Goal: Task Accomplishment & Management: Complete application form

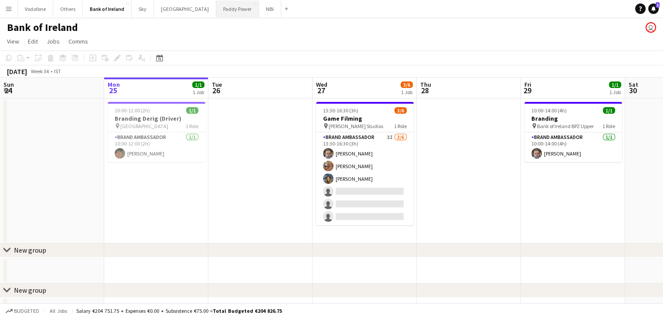
click at [221, 11] on button "Paddy Power Close" at bounding box center [237, 8] width 43 height 17
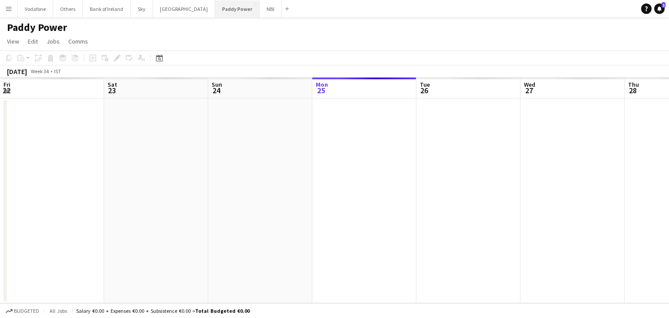
scroll to position [0, 208]
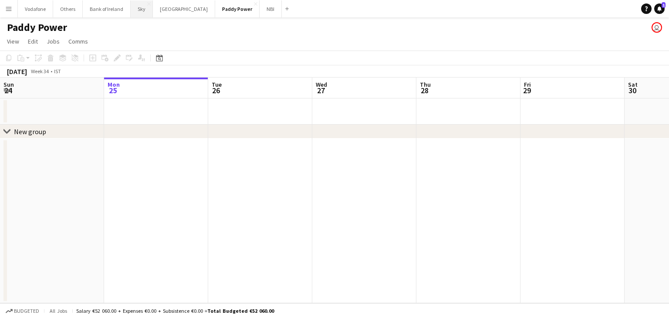
click at [143, 12] on button "Sky Close" at bounding box center [142, 8] width 22 height 17
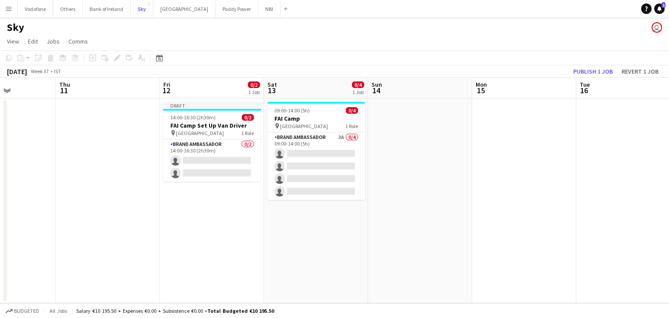
scroll to position [0, 361]
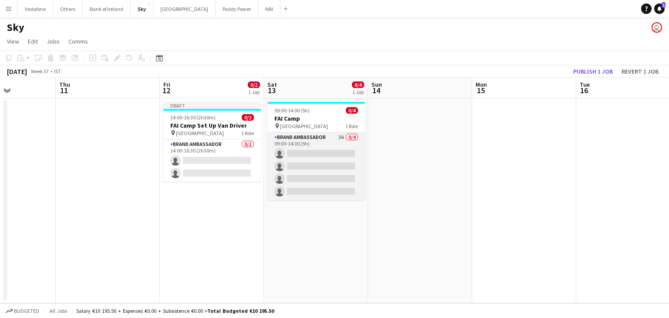
click at [292, 180] on app-card-role "Brand Ambassador 3A 0/4 09:00-14:00 (5h) single-neutral-actions single-neutral-…" at bounding box center [317, 166] width 98 height 68
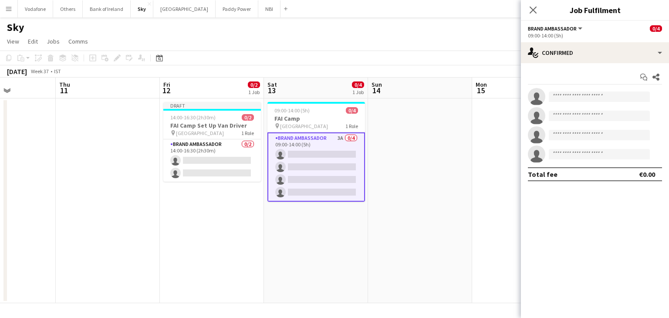
click at [377, 172] on app-date-cell at bounding box center [420, 200] width 104 height 205
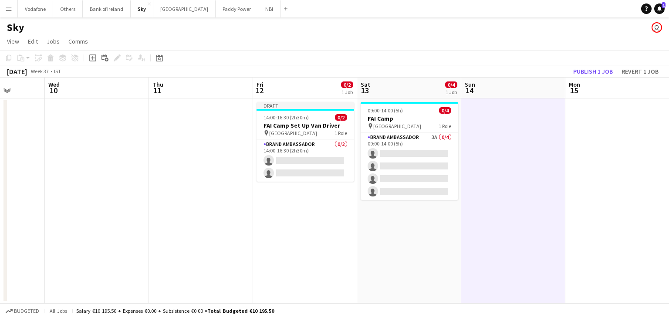
scroll to position [0, 268]
click at [377, 172] on app-card-role "Brand Ambassador 3A 0/4 09:00-14:00 (5h) single-neutral-actions single-neutral-…" at bounding box center [409, 166] width 98 height 68
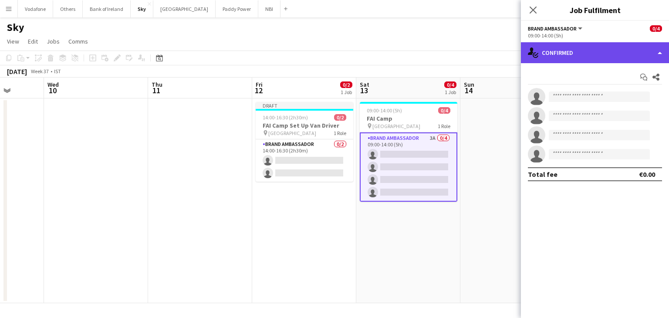
click at [549, 53] on div "single-neutral-actions-check-2 Confirmed" at bounding box center [595, 52] width 148 height 21
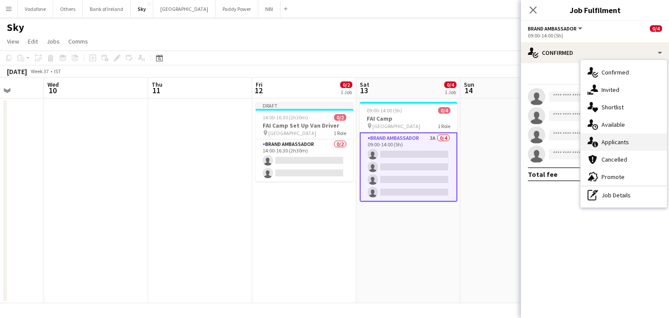
click at [603, 144] on div "single-neutral-actions-information Applicants" at bounding box center [624, 141] width 86 height 17
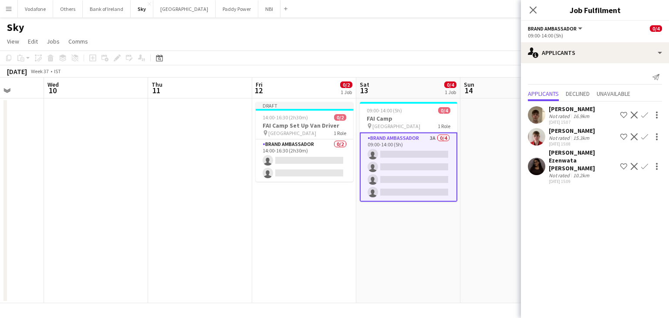
click at [476, 141] on app-date-cell at bounding box center [513, 200] width 104 height 205
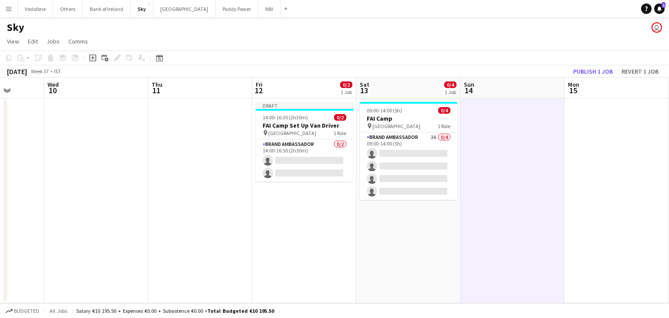
click at [315, 187] on app-date-cell "Draft 14:00-16:30 (2h30m) 0/2 FAI Camp Set Up Van Driver pin Abbotstown 1 Role …" at bounding box center [304, 200] width 104 height 205
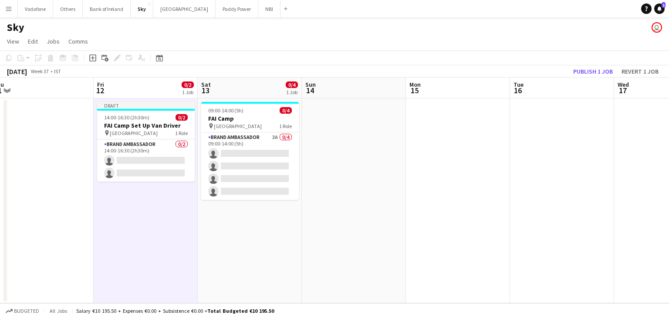
scroll to position [0, 218]
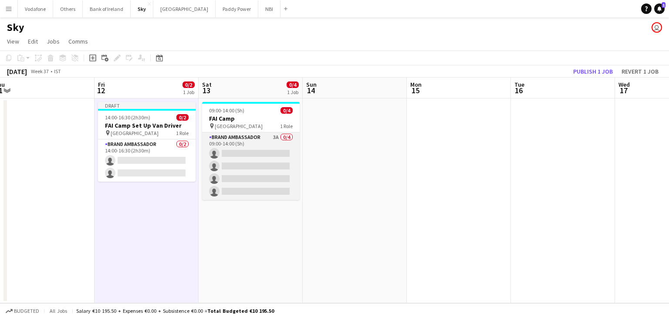
click at [237, 159] on app-card-role "Brand Ambassador 3A 0/4 09:00-14:00 (5h) single-neutral-actions single-neutral-…" at bounding box center [251, 166] width 98 height 68
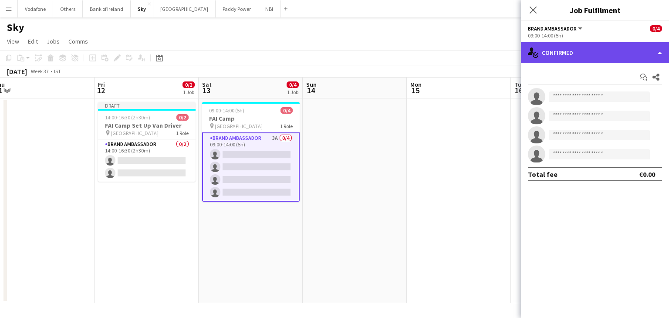
click at [614, 61] on div "single-neutral-actions-check-2 Confirmed" at bounding box center [595, 52] width 148 height 21
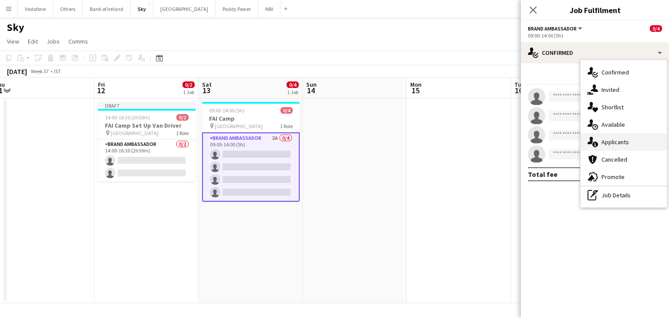
click at [615, 140] on div "single-neutral-actions-information Applicants" at bounding box center [624, 141] width 86 height 17
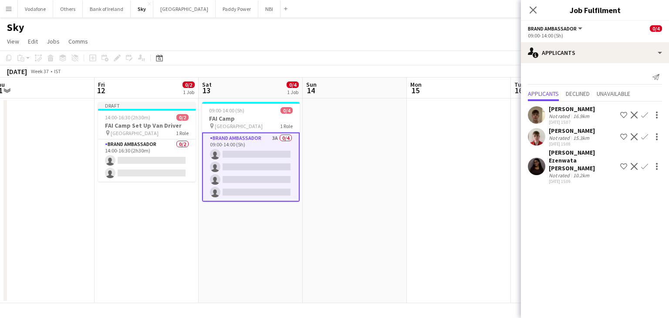
click at [452, 186] on app-date-cell at bounding box center [459, 200] width 104 height 205
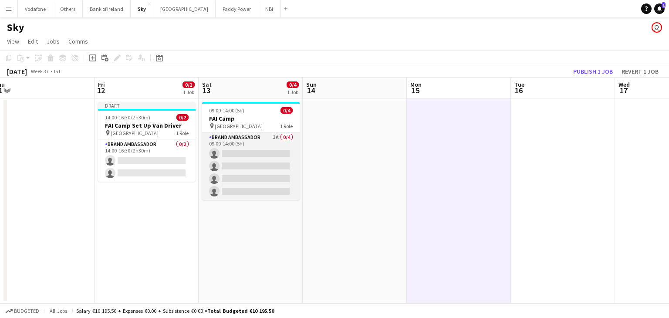
click at [292, 156] on app-card-role "Brand Ambassador 3A 0/4 09:00-14:00 (5h) single-neutral-actions single-neutral-…" at bounding box center [251, 166] width 98 height 68
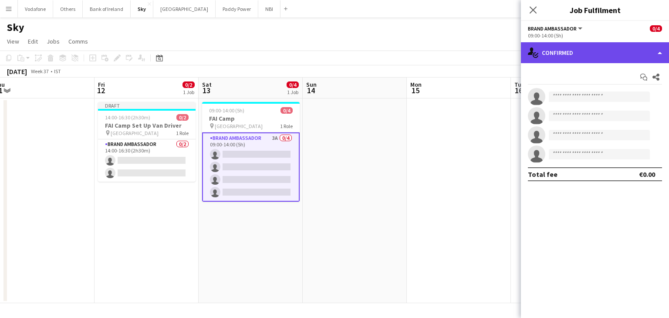
click at [608, 45] on div "single-neutral-actions-check-2 Confirmed" at bounding box center [595, 52] width 148 height 21
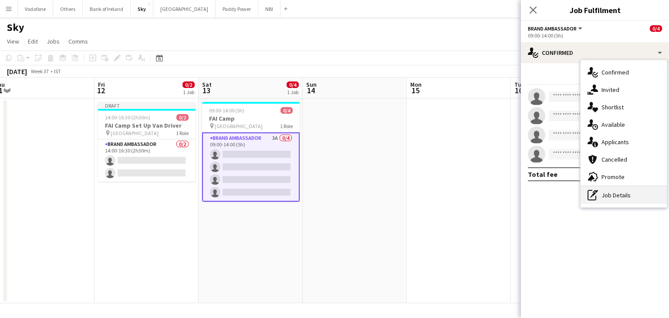
click at [605, 191] on div "pen-write Job Details" at bounding box center [624, 195] width 86 height 17
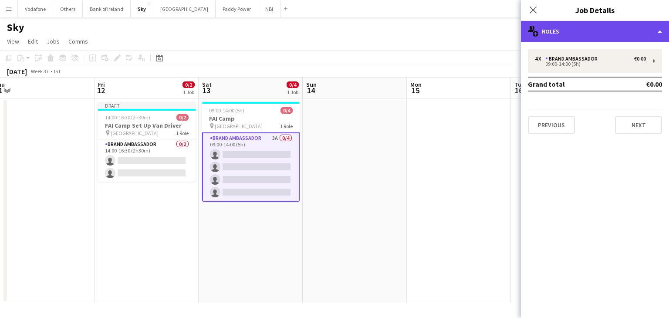
click at [576, 37] on div "multiple-users-add Roles" at bounding box center [595, 31] width 148 height 21
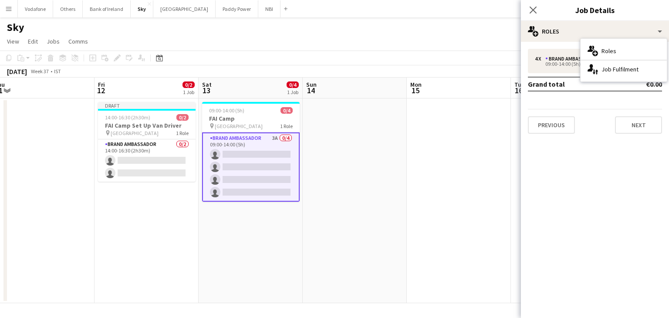
click at [589, 98] on div "4 x Brand Ambassador €0.00 09:00-14:00 (5h) Grand total €0.00 Previous Next" at bounding box center [595, 91] width 148 height 85
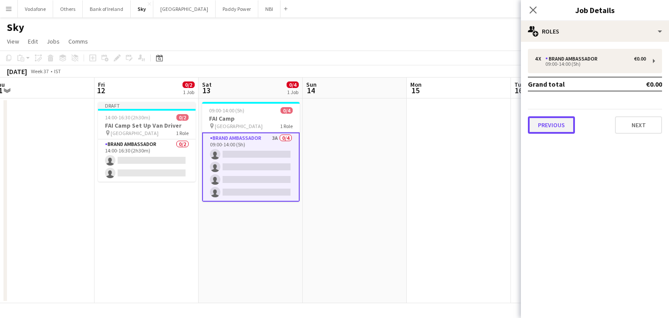
click at [562, 118] on button "Previous" at bounding box center [551, 124] width 47 height 17
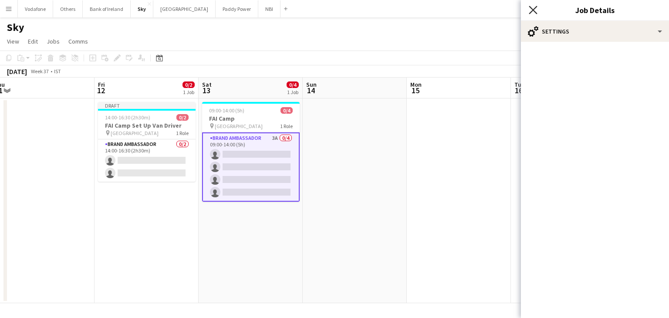
click at [533, 8] on icon "Close pop-in" at bounding box center [533, 10] width 8 height 8
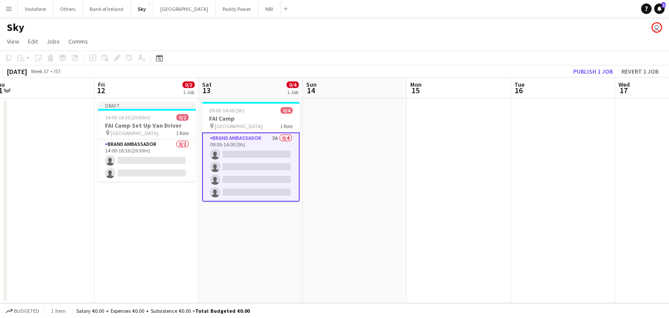
click at [258, 160] on app-card-role "Brand Ambassador 3A 0/4 09:00-14:00 (5h) single-neutral-actions single-neutral-…" at bounding box center [251, 166] width 98 height 69
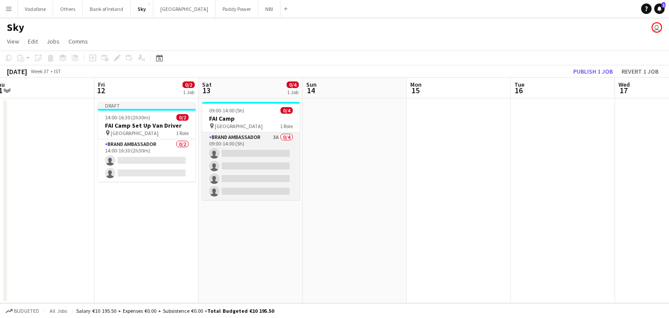
click at [251, 155] on app-card-role "Brand Ambassador 3A 0/4 09:00-14:00 (5h) single-neutral-actions single-neutral-…" at bounding box center [251, 166] width 98 height 68
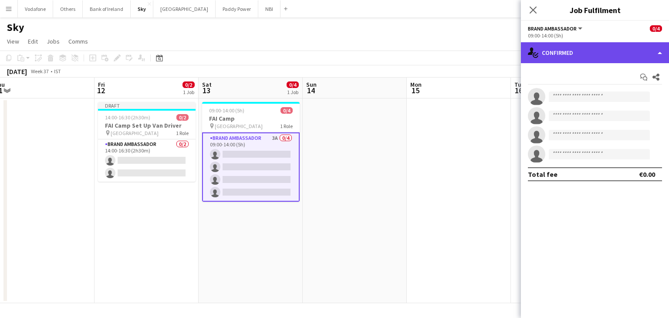
click at [552, 58] on div "single-neutral-actions-check-2 Confirmed" at bounding box center [595, 52] width 148 height 21
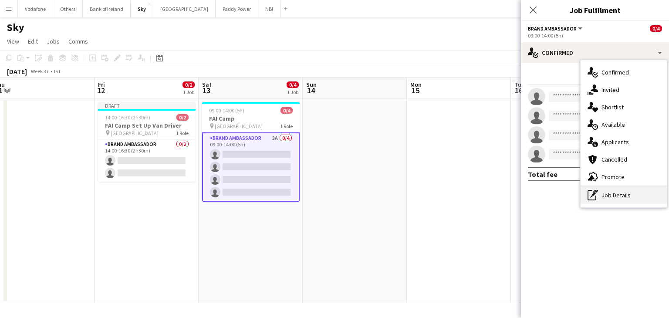
click at [631, 198] on div "pen-write Job Details" at bounding box center [624, 195] width 86 height 17
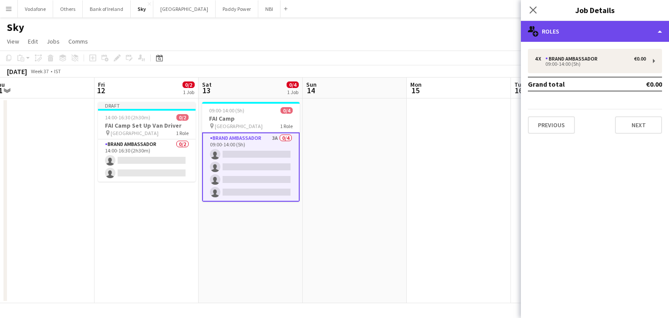
click at [630, 33] on div "multiple-users-add Roles" at bounding box center [595, 31] width 148 height 21
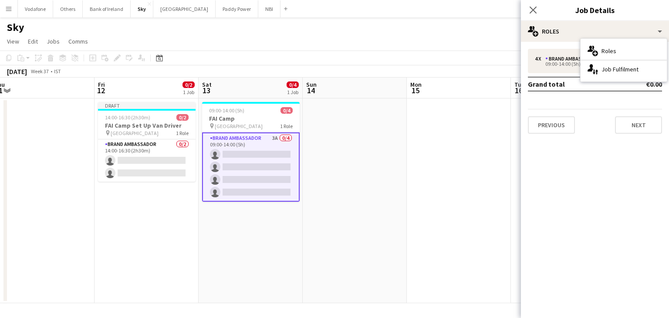
click at [613, 131] on div "Previous Next" at bounding box center [595, 121] width 134 height 25
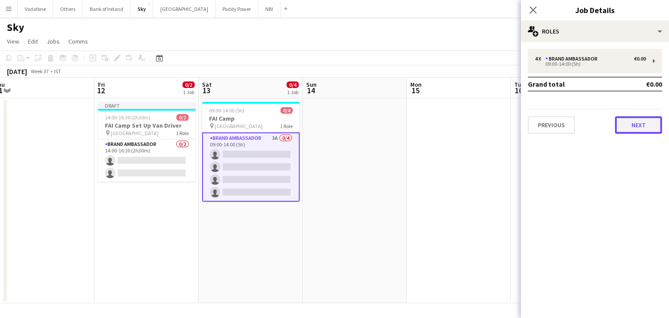
click at [624, 126] on button "Next" at bounding box center [638, 124] width 47 height 17
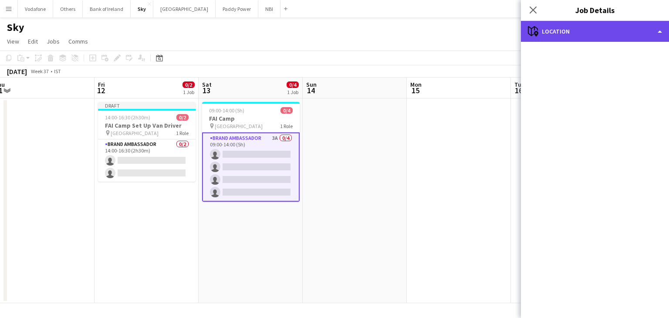
click at [651, 34] on div "maps-pin-1 Location" at bounding box center [595, 31] width 148 height 21
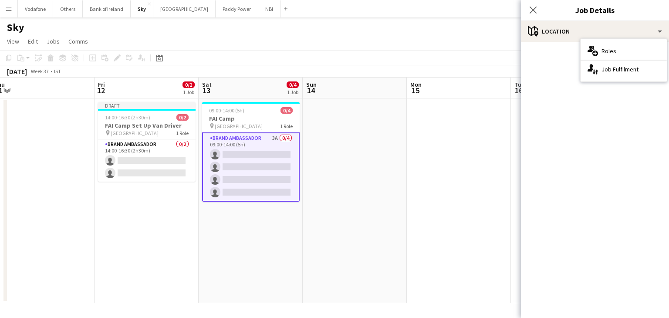
click at [638, 120] on mat-accordion "pencil3 General details 4 x Brand Ambassador €0.00 09:00-14:00 (5h) Grand total…" at bounding box center [595, 180] width 148 height 276
click at [535, 12] on icon at bounding box center [533, 10] width 8 height 8
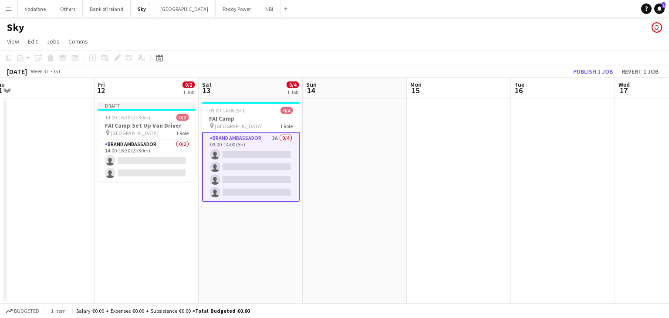
click at [283, 153] on app-card-role "Brand Ambassador 3A 0/4 09:00-14:00 (5h) single-neutral-actions single-neutral-…" at bounding box center [251, 166] width 98 height 69
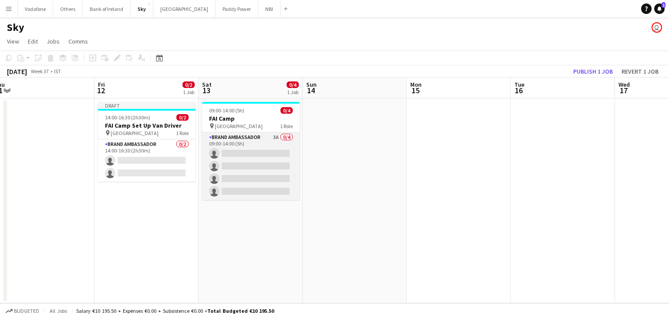
click at [242, 172] on app-card-role "Brand Ambassador 3A 0/4 09:00-14:00 (5h) single-neutral-actions single-neutral-…" at bounding box center [251, 166] width 98 height 68
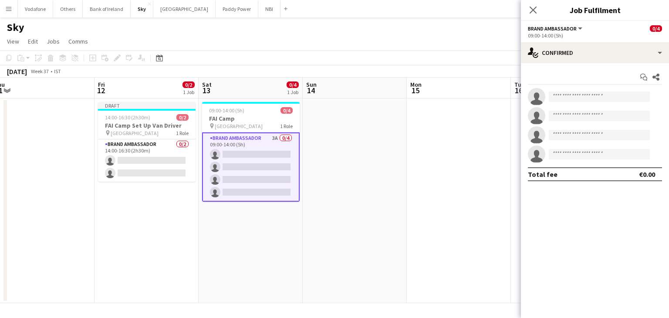
click at [544, 31] on span "Brand Ambassador" at bounding box center [552, 28] width 49 height 7
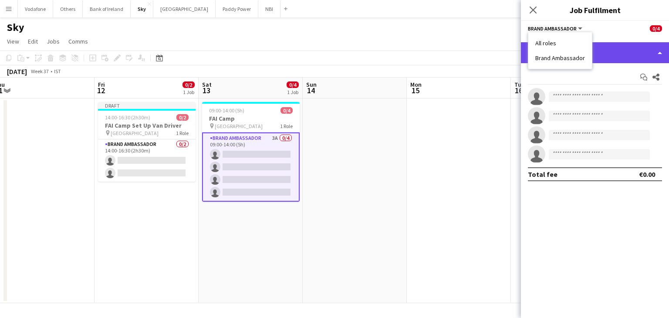
click at [606, 46] on div "single-neutral-actions-check-2 Confirmed" at bounding box center [595, 52] width 148 height 21
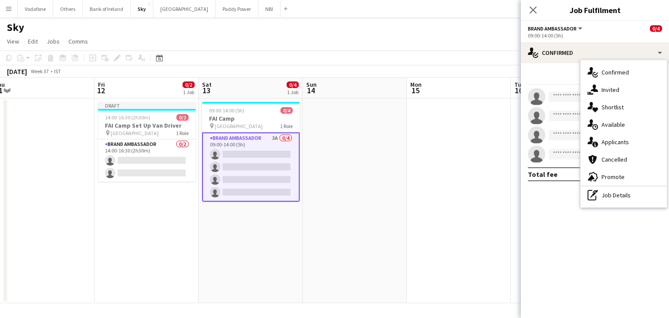
click at [394, 179] on app-date-cell at bounding box center [355, 200] width 104 height 205
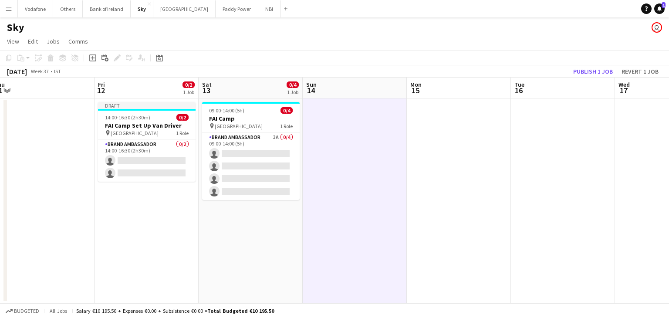
click at [380, 193] on app-date-cell at bounding box center [355, 200] width 104 height 205
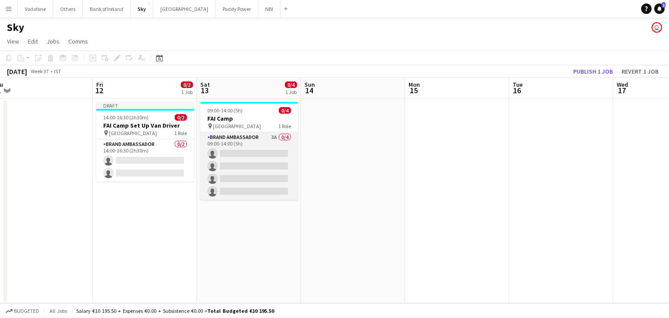
click at [254, 159] on app-card-role "Brand Ambassador 3A 0/4 09:00-14:00 (5h) single-neutral-actions single-neutral-…" at bounding box center [249, 166] width 98 height 68
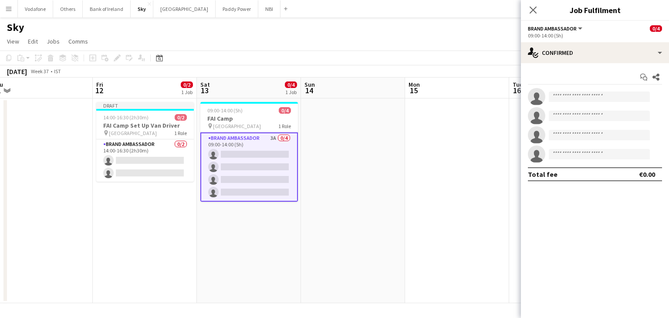
click at [26, 101] on app-date-cell at bounding box center [41, 200] width 104 height 205
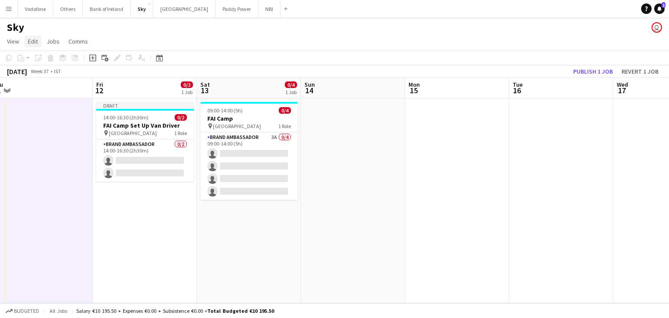
click at [39, 39] on link "Edit" at bounding box center [32, 41] width 17 height 11
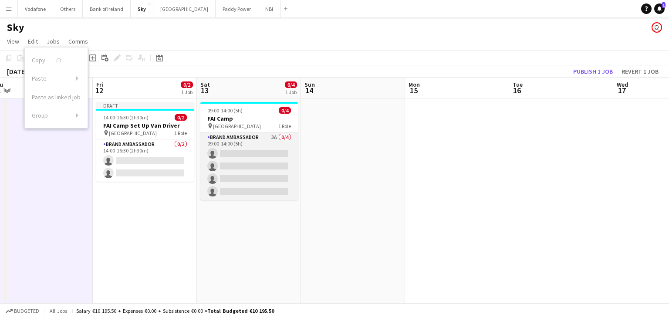
click at [223, 146] on app-card-role "Brand Ambassador 3A 0/4 09:00-14:00 (5h) single-neutral-actions single-neutral-…" at bounding box center [249, 166] width 98 height 68
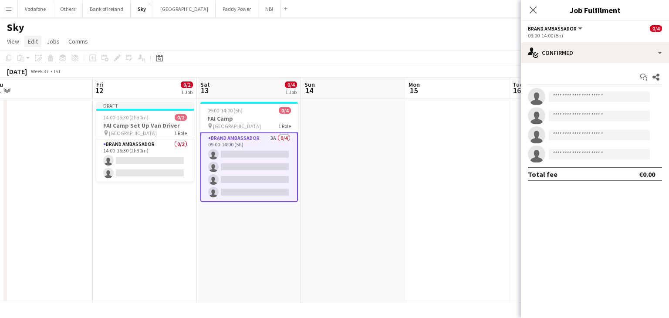
click at [30, 43] on span "Edit" at bounding box center [33, 41] width 10 height 8
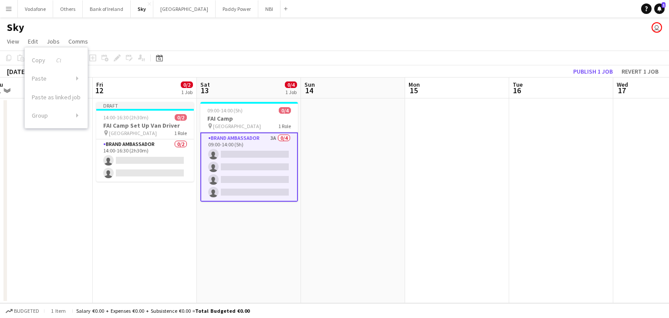
click at [253, 137] on app-card-role "Brand Ambassador 3A 0/4 09:00-14:00 (5h) single-neutral-actions single-neutral-…" at bounding box center [249, 166] width 98 height 69
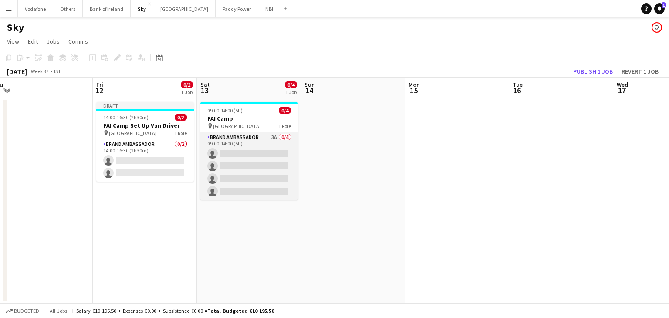
click at [253, 137] on app-card-role "Brand Ambassador 3A 0/4 09:00-14:00 (5h) single-neutral-actions single-neutral-…" at bounding box center [249, 166] width 98 height 68
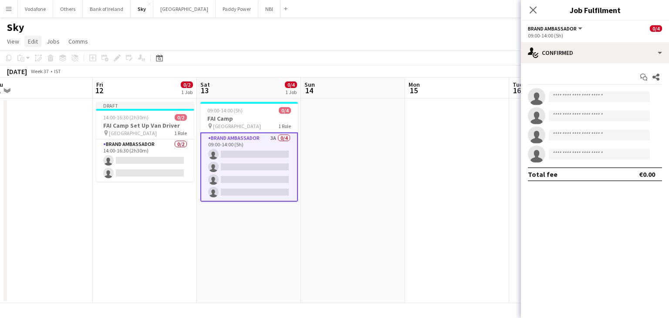
click at [31, 45] on span "Edit" at bounding box center [33, 41] width 10 height 8
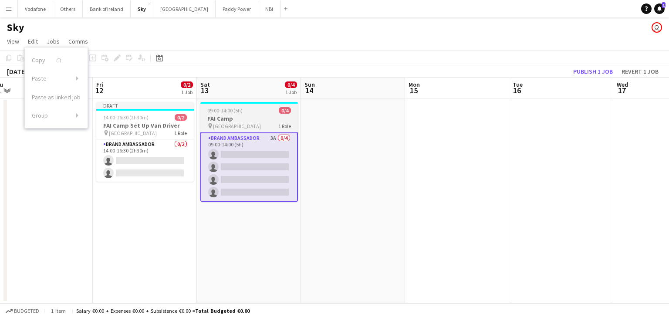
click at [227, 121] on h3 "FAI Camp" at bounding box center [249, 119] width 98 height 8
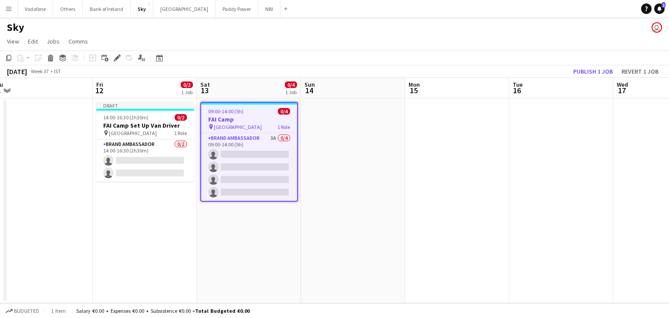
click at [227, 120] on h3 "FAI Camp" at bounding box center [249, 119] width 96 height 8
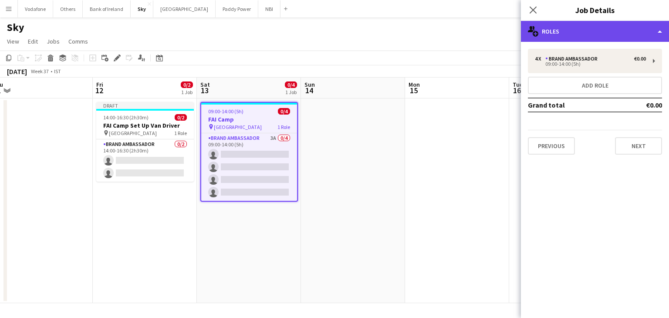
click at [567, 34] on div "multiple-users-add Roles" at bounding box center [595, 31] width 148 height 21
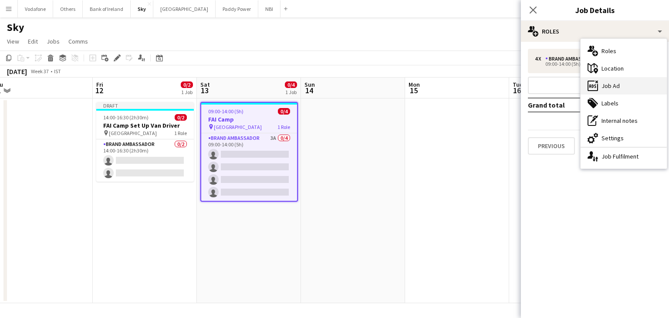
click at [619, 82] on div "ads-window Job Ad" at bounding box center [624, 85] width 86 height 17
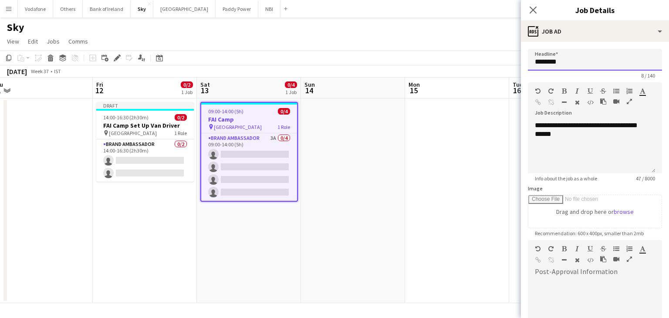
click at [546, 59] on input "********" at bounding box center [595, 60] width 134 height 22
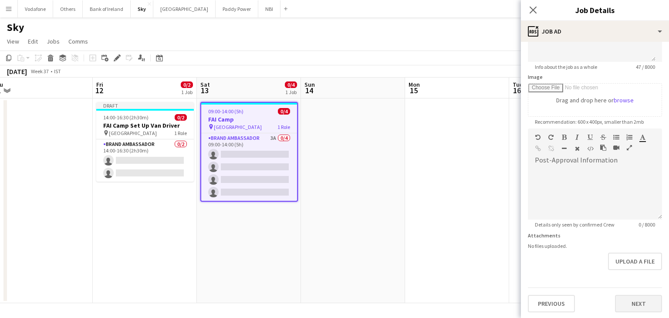
type input "**********"
click at [622, 302] on button "Next" at bounding box center [638, 303] width 47 height 17
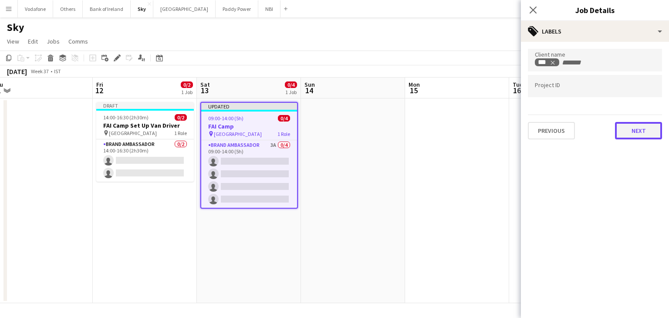
click at [634, 122] on button "Next" at bounding box center [638, 130] width 47 height 17
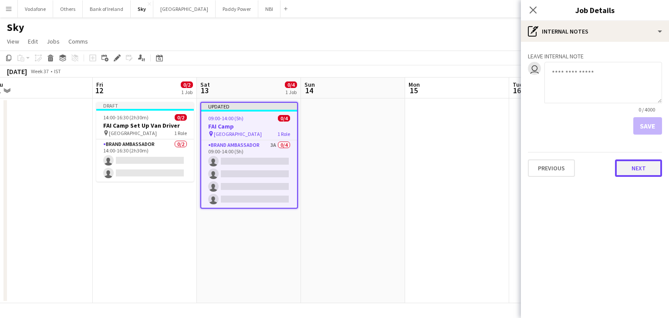
click at [640, 167] on button "Next" at bounding box center [638, 167] width 47 height 17
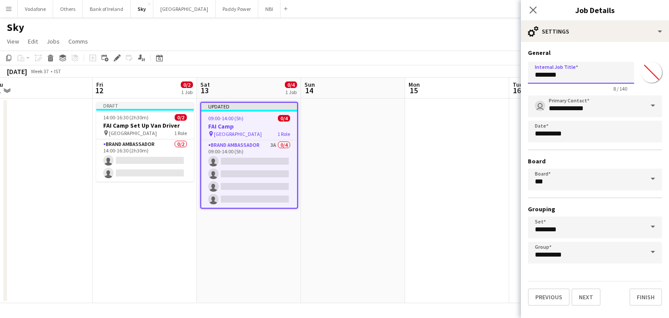
click at [546, 79] on input "********" at bounding box center [581, 73] width 106 height 22
type input "**********"
click at [649, 292] on button "Finish" at bounding box center [646, 296] width 33 height 17
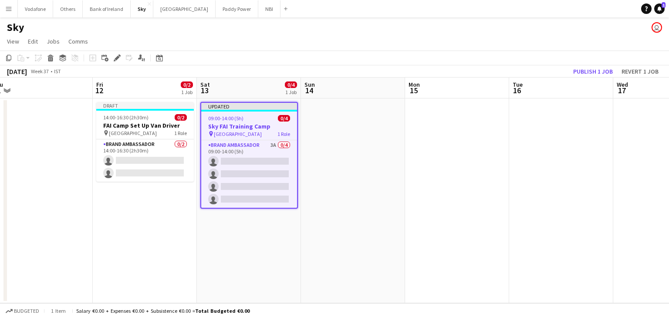
click at [448, 207] on app-date-cell at bounding box center [457, 200] width 104 height 205
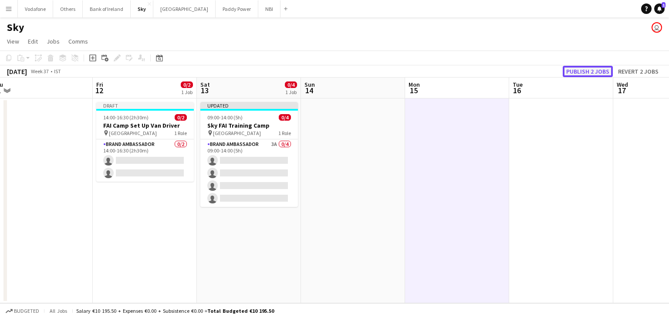
click at [579, 73] on button "Publish 2 jobs" at bounding box center [588, 71] width 50 height 11
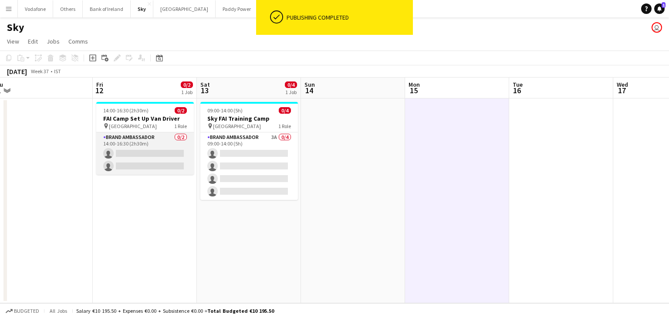
click at [135, 136] on app-card-role "Brand Ambassador 0/2 14:00-16:30 (2h30m) single-neutral-actions single-neutral-…" at bounding box center [145, 153] width 98 height 42
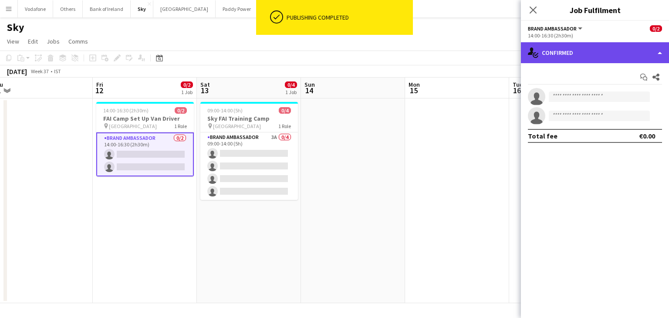
click at [553, 47] on div "single-neutral-actions-check-2 Confirmed" at bounding box center [595, 52] width 148 height 21
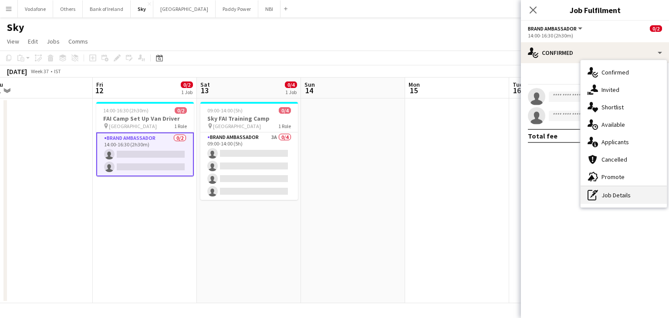
click at [622, 201] on div "pen-write Job Details" at bounding box center [624, 195] width 86 height 17
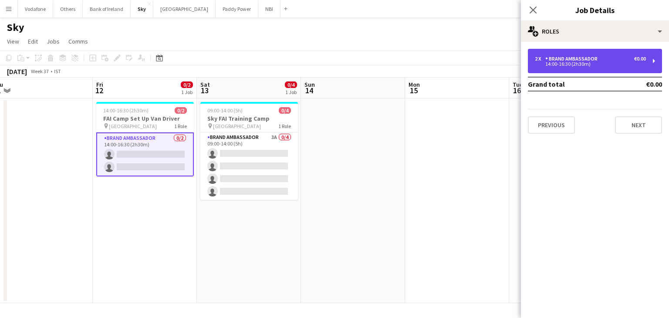
click at [580, 54] on div "2 x Brand Ambassador €0.00 14:00-16:30 (2h30m)" at bounding box center [595, 61] width 134 height 24
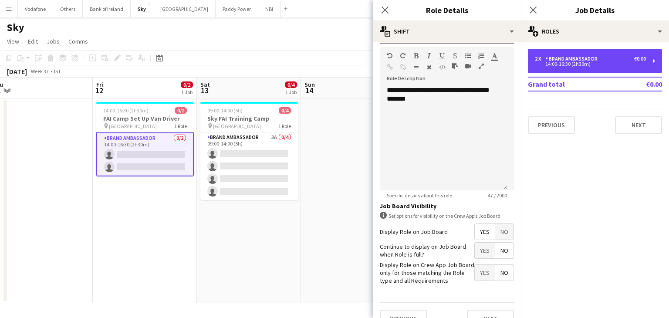
scroll to position [270, 0]
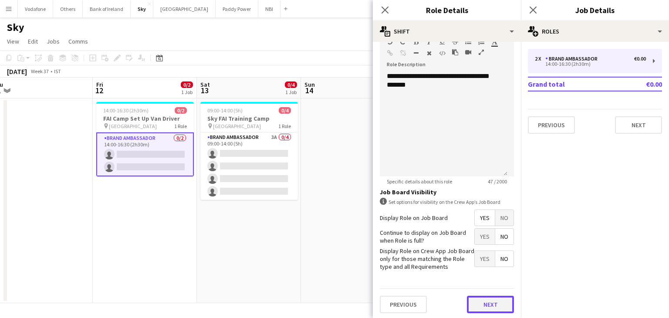
click at [482, 305] on button "Next" at bounding box center [490, 304] width 47 height 17
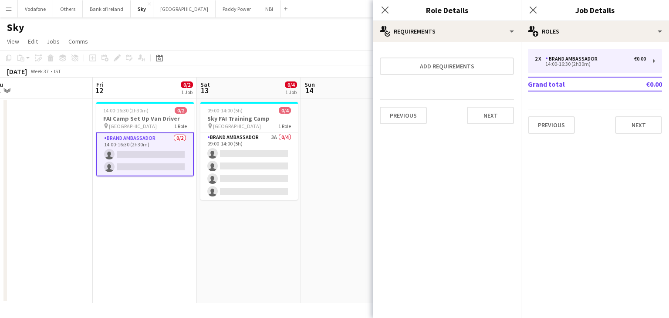
scroll to position [0, 0]
click at [495, 116] on button "Next" at bounding box center [490, 115] width 47 height 17
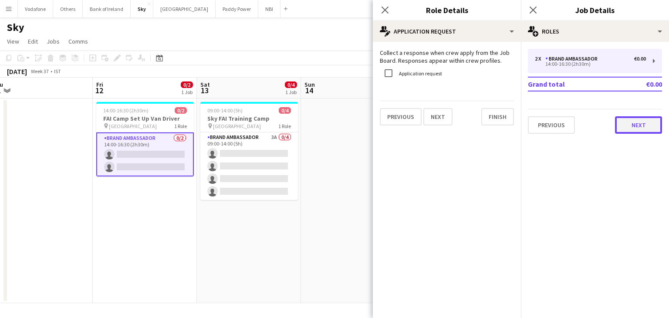
click at [652, 130] on button "Next" at bounding box center [638, 124] width 47 height 17
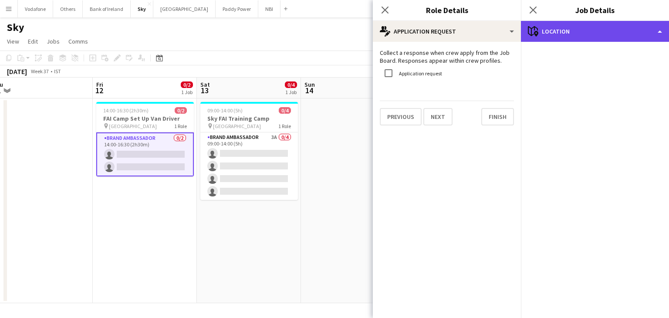
click at [636, 29] on div "maps-pin-1 Location" at bounding box center [595, 31] width 148 height 21
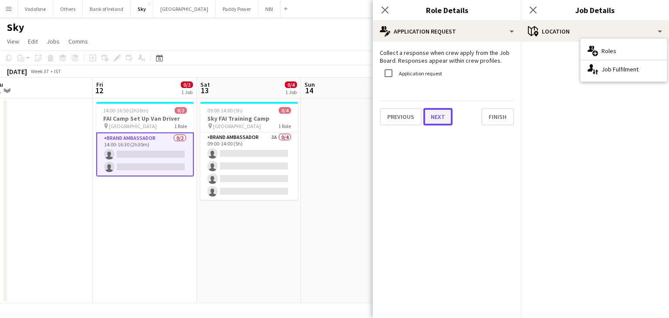
click at [432, 115] on button "Next" at bounding box center [438, 116] width 29 height 17
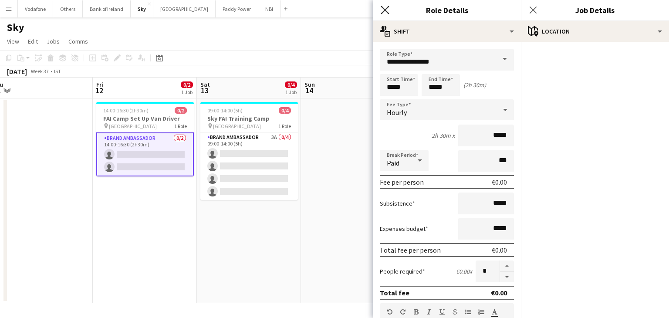
click at [381, 9] on icon "Close pop-in" at bounding box center [385, 10] width 8 height 8
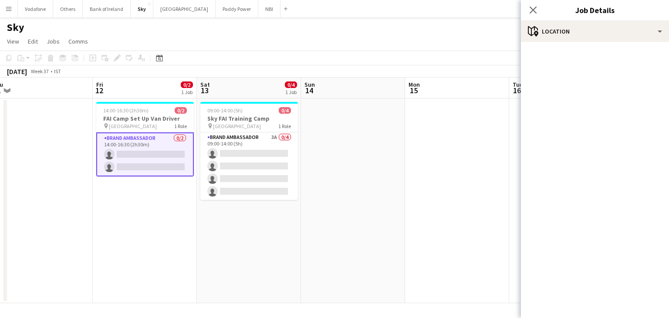
click at [343, 163] on app-date-cell at bounding box center [353, 200] width 104 height 205
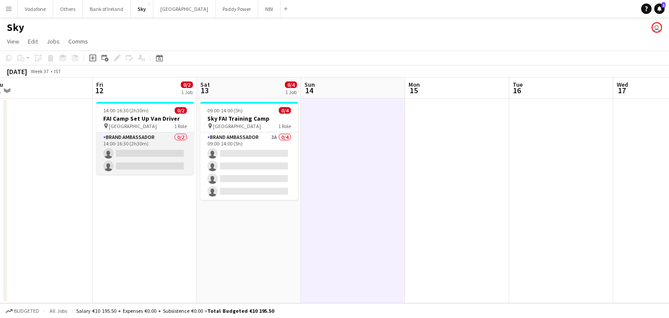
click at [169, 160] on app-card-role "Brand Ambassador 0/2 14:00-16:30 (2h30m) single-neutral-actions single-neutral-…" at bounding box center [145, 153] width 98 height 42
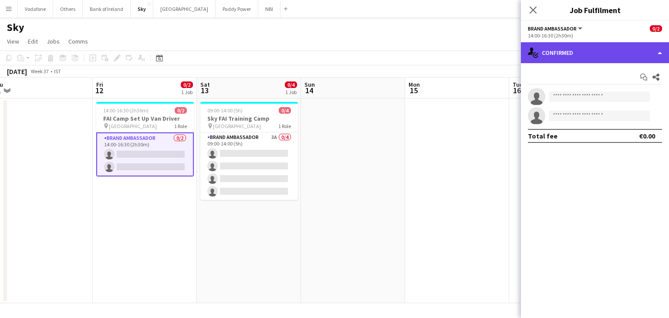
click at [617, 55] on div "single-neutral-actions-check-2 Confirmed" at bounding box center [595, 52] width 148 height 21
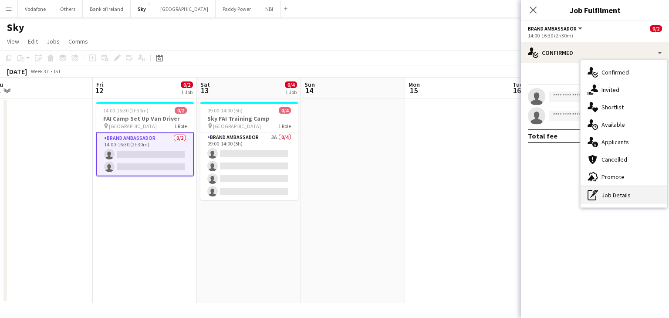
click at [621, 192] on div "pen-write Job Details" at bounding box center [624, 195] width 86 height 17
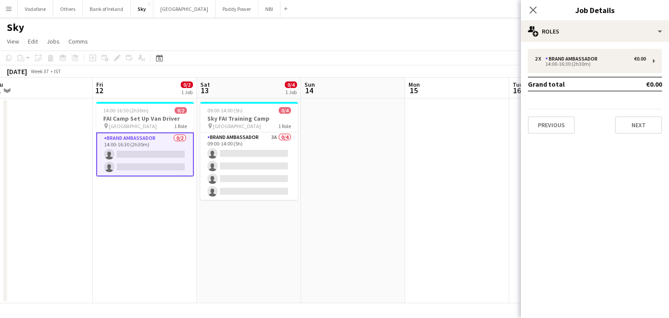
click at [538, 16] on div "Close pop-in" at bounding box center [533, 10] width 24 height 20
click at [535, 10] on icon "Close pop-in" at bounding box center [533, 10] width 8 height 8
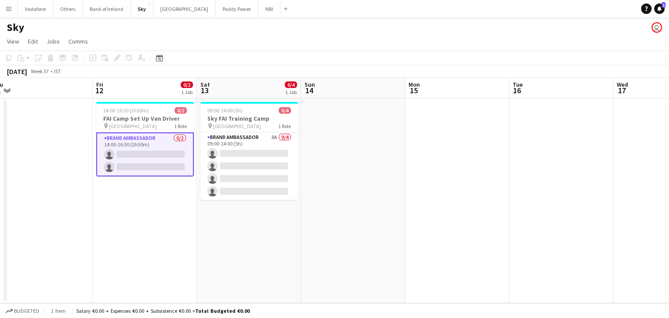
click at [170, 145] on app-card-role "Brand Ambassador 0/2 14:00-16:30 (2h30m) single-neutral-actions single-neutral-…" at bounding box center [145, 154] width 98 height 44
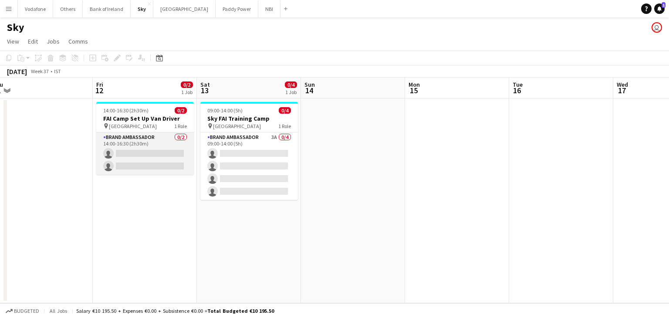
click at [170, 145] on app-card-role "Brand Ambassador 0/2 14:00-16:30 (2h30m) single-neutral-actions single-neutral-…" at bounding box center [145, 153] width 98 height 42
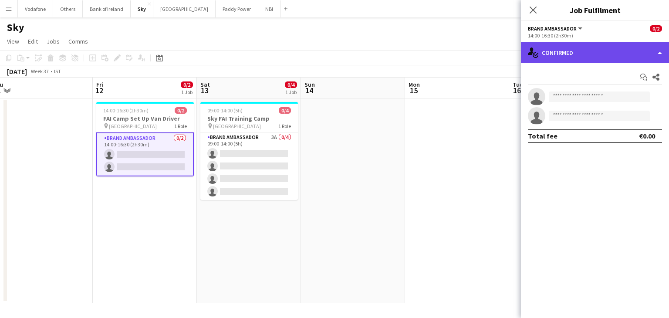
click at [592, 50] on div "single-neutral-actions-check-2 Confirmed" at bounding box center [595, 52] width 148 height 21
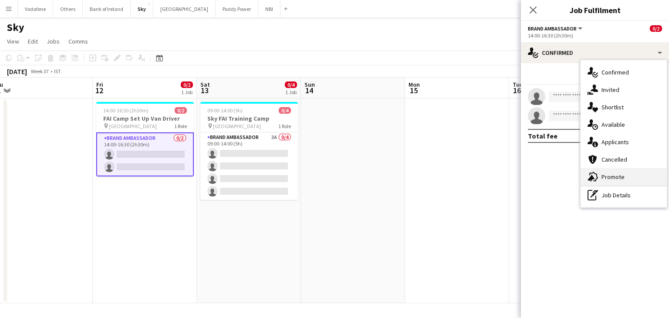
click at [613, 184] on div "advertising-megaphone Promote" at bounding box center [624, 176] width 86 height 17
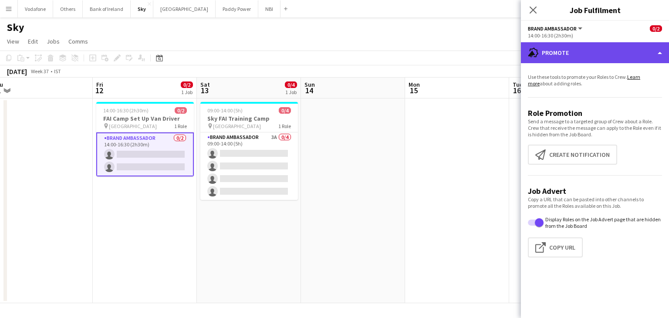
click at [543, 47] on div "advertising-megaphone Promote" at bounding box center [595, 52] width 148 height 21
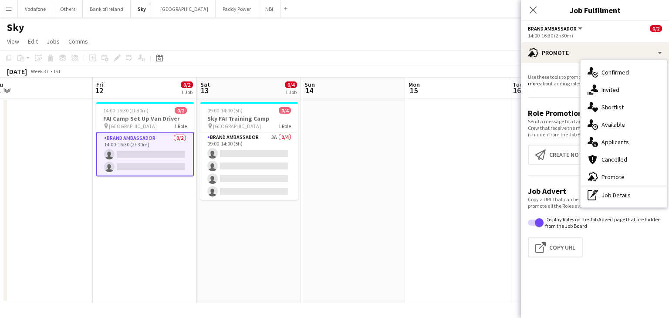
click at [611, 201] on div "pen-write Job Details" at bounding box center [624, 195] width 86 height 17
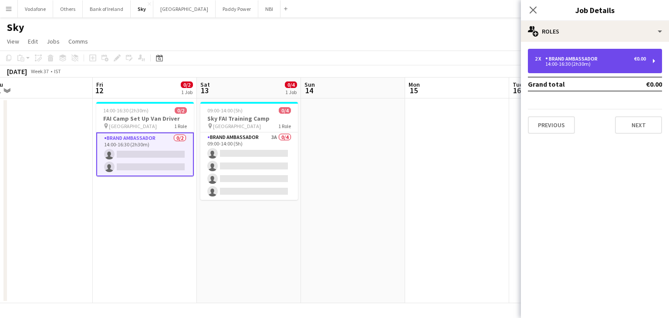
click at [617, 66] on div "2 x Brand Ambassador €0.00 14:00-16:30 (2h30m)" at bounding box center [595, 61] width 134 height 24
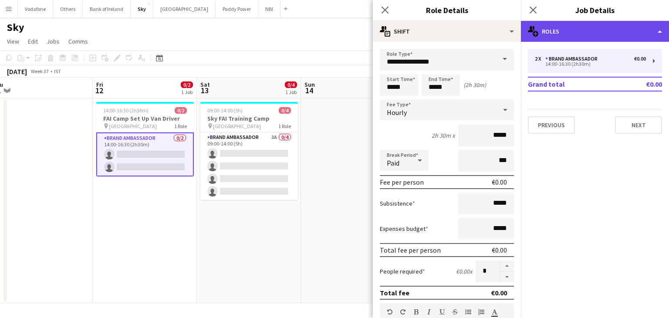
click at [594, 41] on div "multiple-users-add Roles" at bounding box center [595, 31] width 148 height 21
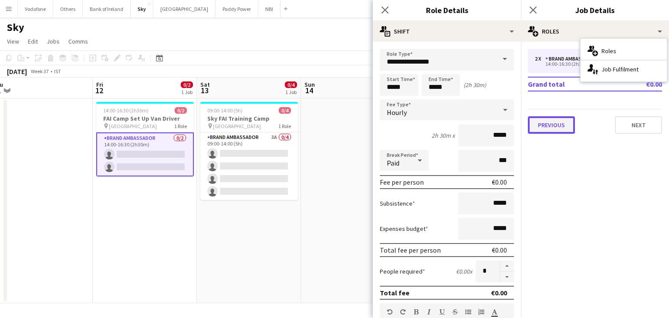
click at [567, 127] on button "Previous" at bounding box center [551, 124] width 47 height 17
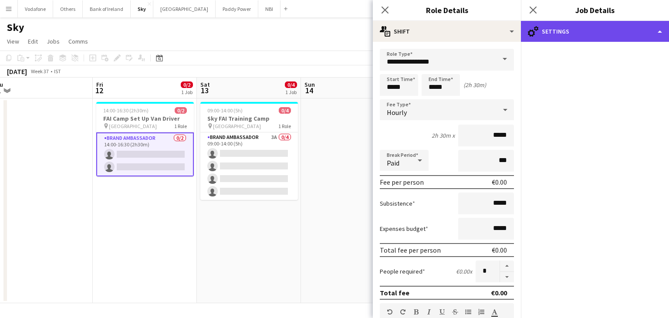
click at [570, 26] on div "cog-double-3 Settings" at bounding box center [595, 31] width 148 height 21
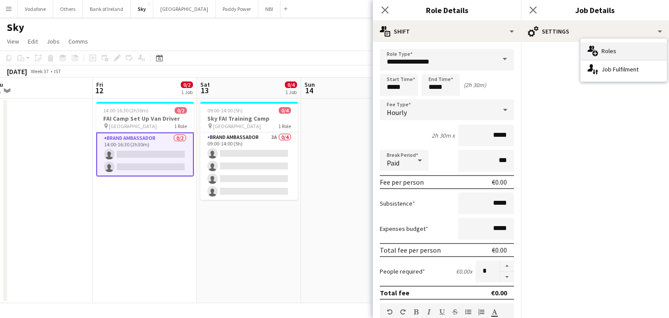
click at [605, 51] on div "multiple-users-add Roles" at bounding box center [624, 50] width 86 height 17
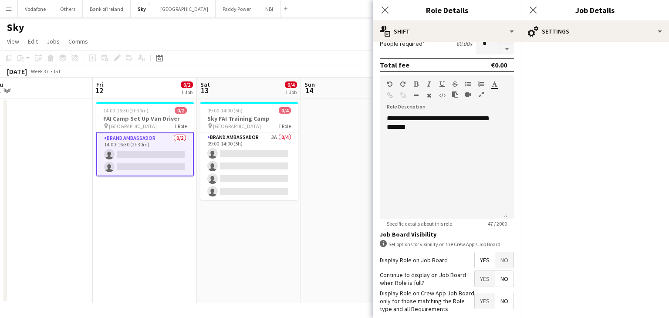
scroll to position [270, 0]
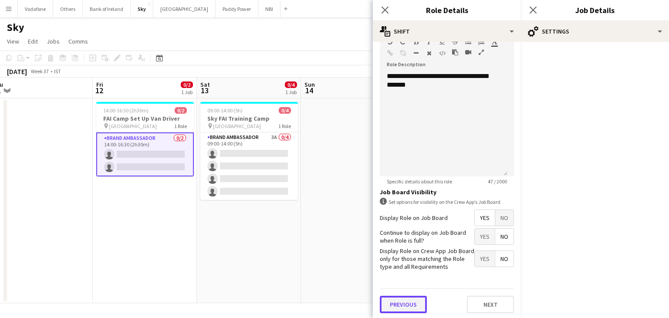
click at [412, 297] on button "Previous" at bounding box center [403, 304] width 47 height 17
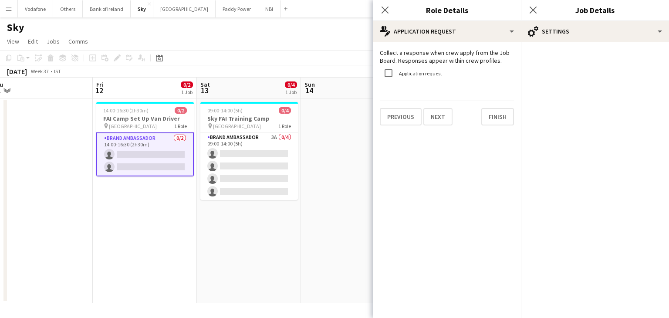
scroll to position [0, 0]
click at [414, 108] on div "Previous Next Finish" at bounding box center [447, 113] width 134 height 25
click at [411, 117] on button "Previous" at bounding box center [401, 116] width 42 height 17
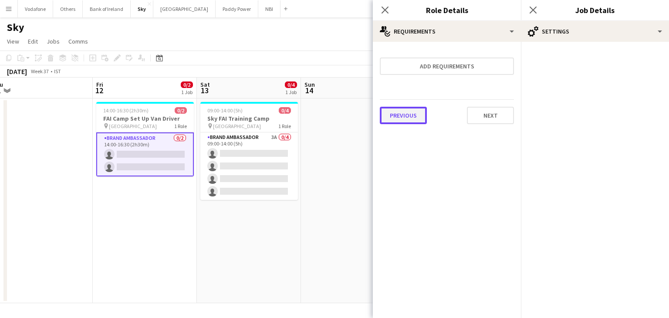
click at [413, 114] on button "Previous" at bounding box center [403, 115] width 47 height 17
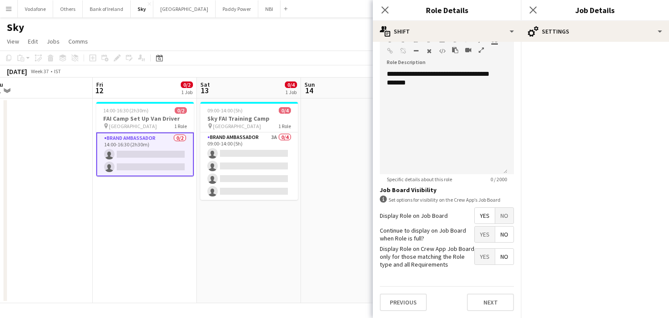
scroll to position [270, 0]
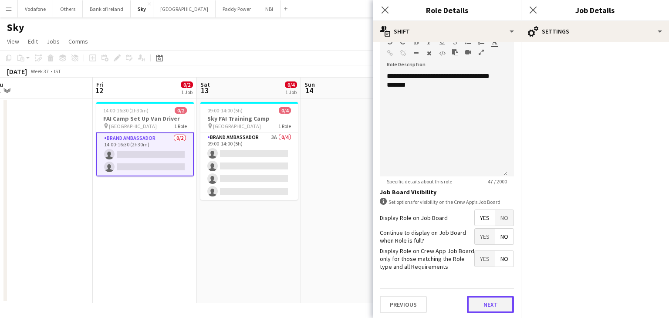
click at [481, 300] on button "Next" at bounding box center [490, 304] width 47 height 17
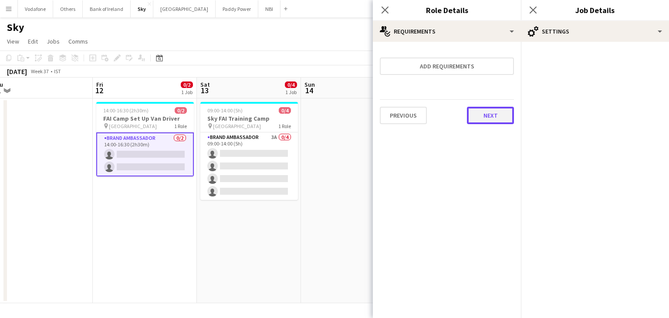
click at [495, 109] on button "Next" at bounding box center [490, 115] width 47 height 17
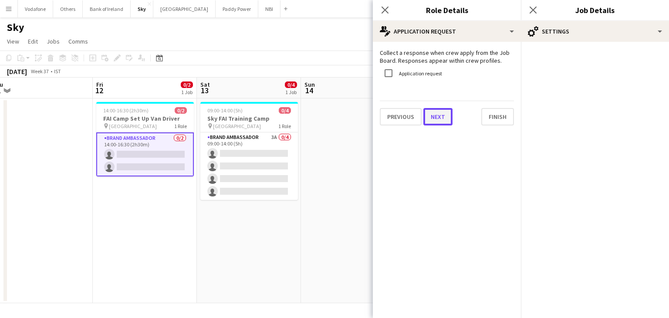
click at [445, 110] on button "Next" at bounding box center [438, 116] width 29 height 17
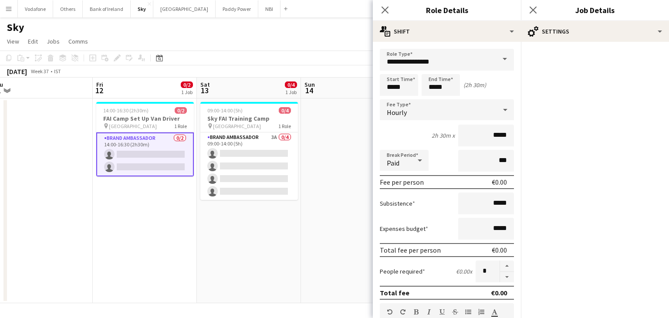
click at [624, 51] on mat-accordion "pencil3 General details 2 x Brand Ambassador €0.00 14:00-16:30 (2h30m) Grand to…" at bounding box center [595, 180] width 148 height 276
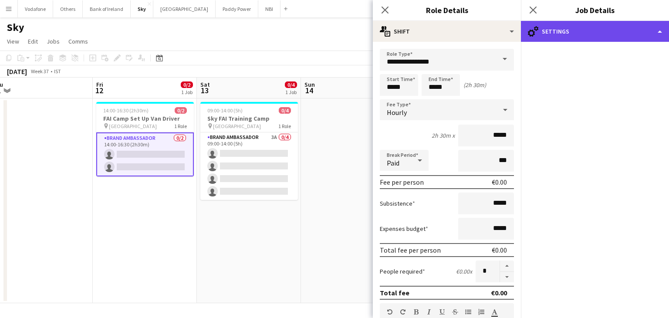
click at [625, 25] on div "cog-double-3 Settings" at bounding box center [595, 31] width 148 height 21
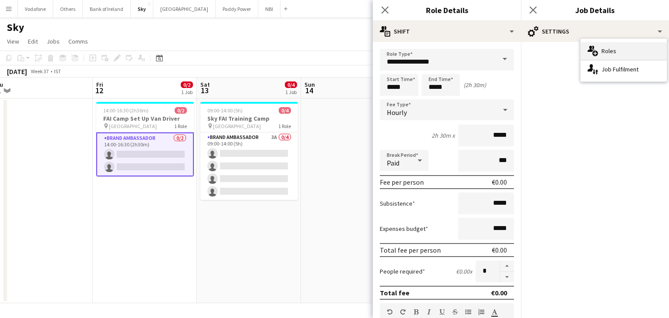
click at [620, 53] on div "multiple-users-add Roles" at bounding box center [624, 50] width 86 height 17
click at [387, 10] on icon "Close pop-in" at bounding box center [385, 10] width 8 height 8
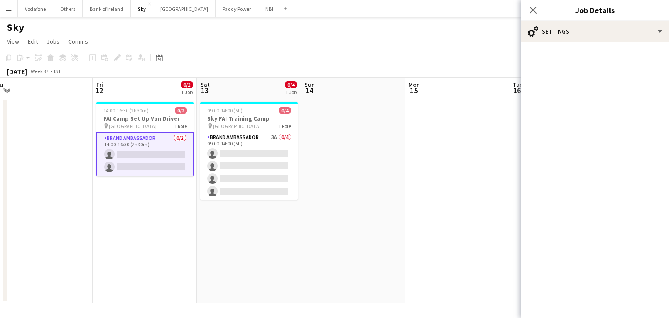
drag, startPoint x: 160, startPoint y: 141, endPoint x: 123, endPoint y: 200, distance: 70.1
click at [123, 200] on app-date-cell "14:00-16:30 (2h30m) 0/2 FAI Camp Set Up Van Driver pin Abbotstown 1 Role Brand …" at bounding box center [145, 200] width 104 height 205
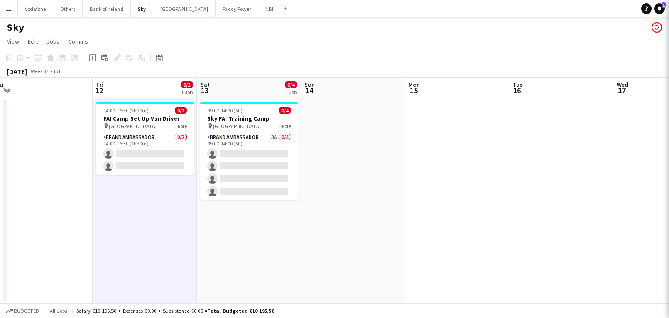
click at [85, 180] on app-date-cell at bounding box center [41, 200] width 104 height 205
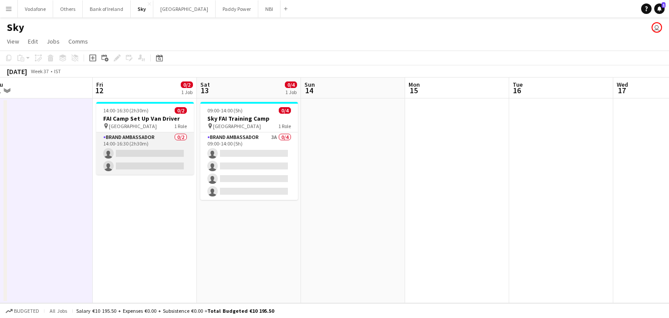
click at [146, 150] on app-card-role "Brand Ambassador 0/2 14:00-16:30 (2h30m) single-neutral-actions single-neutral-…" at bounding box center [145, 153] width 98 height 42
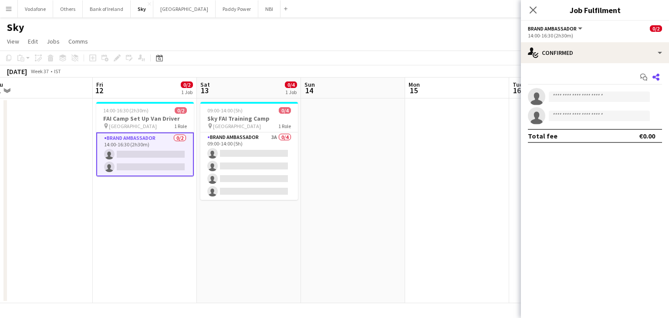
click at [659, 79] on icon at bounding box center [656, 77] width 7 height 7
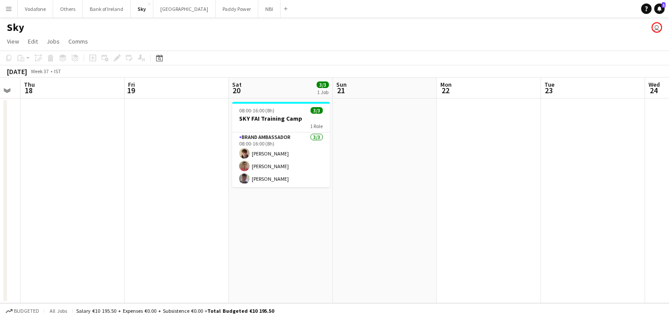
scroll to position [0, 396]
click at [179, 133] on app-date-cell at bounding box center [177, 200] width 104 height 205
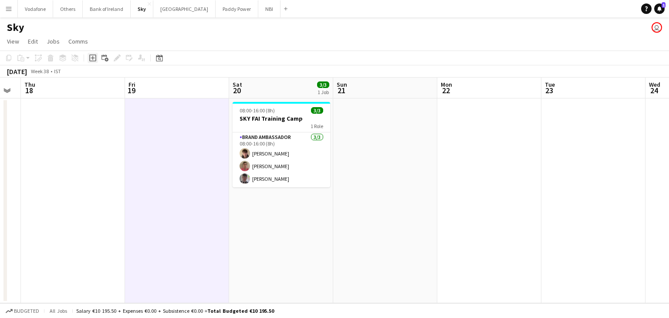
click at [94, 56] on icon "Add job" at bounding box center [92, 57] width 7 height 7
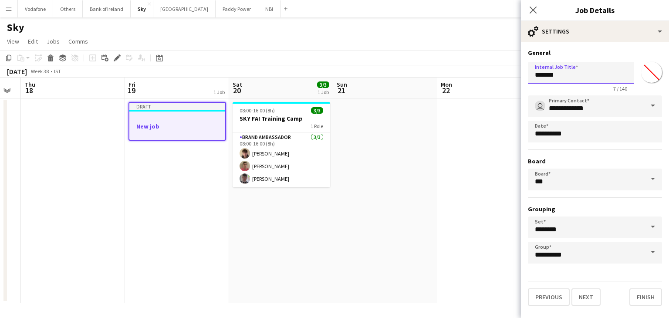
drag, startPoint x: 561, startPoint y: 77, endPoint x: 518, endPoint y: 78, distance: 43.2
click at [518, 78] on body "Menu Boards Boards Boards All jobs Status Workforce Workforce My Workforce Recr…" at bounding box center [334, 159] width 669 height 318
type input "**********"
click at [581, 299] on button "Next" at bounding box center [586, 296] width 29 height 17
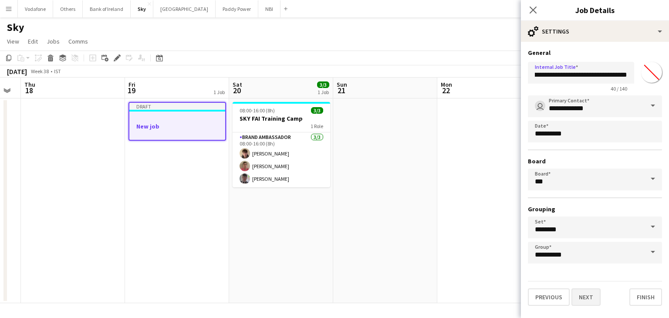
scroll to position [0, 0]
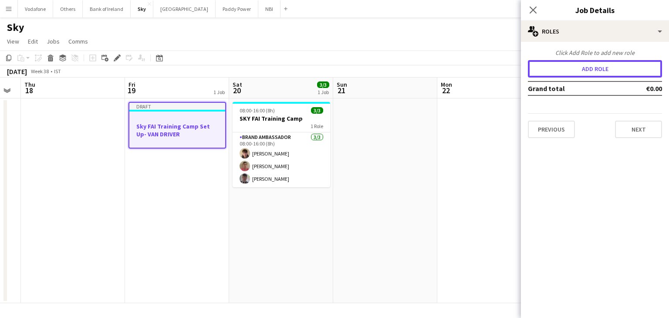
click at [591, 74] on button "Add role" at bounding box center [595, 68] width 134 height 17
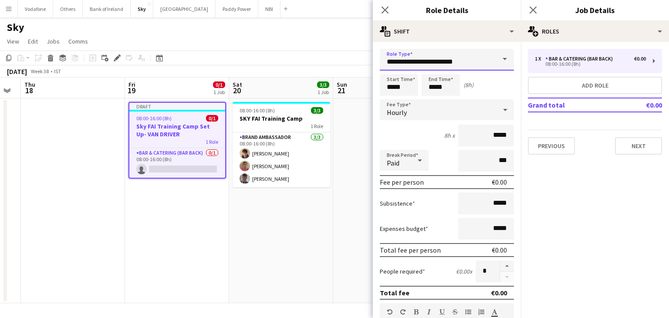
click at [469, 63] on input "**********" at bounding box center [447, 60] width 134 height 22
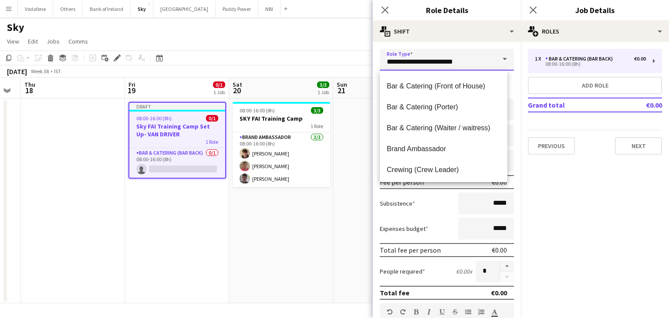
scroll to position [106, 0]
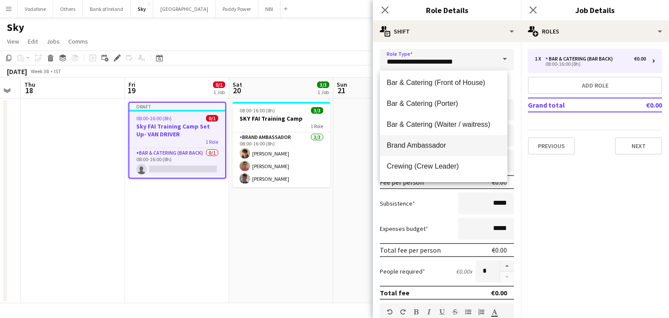
click at [457, 140] on mat-option "Brand Ambassador" at bounding box center [444, 145] width 128 height 21
type input "**********"
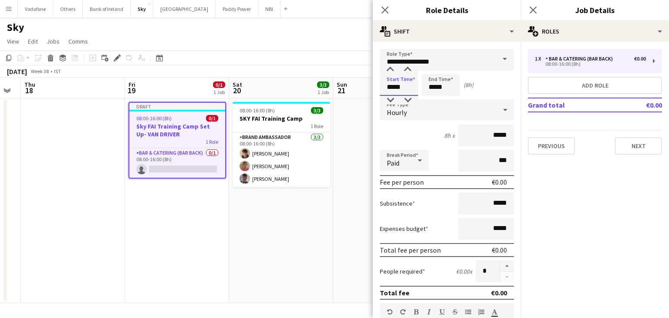
click at [413, 87] on input "*****" at bounding box center [399, 85] width 38 height 22
click at [393, 69] on div at bounding box center [390, 69] width 17 height 9
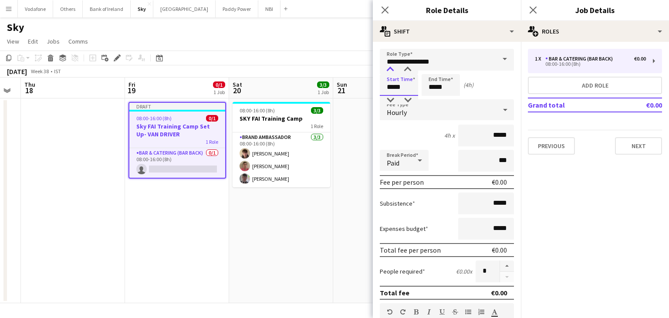
click at [393, 69] on div at bounding box center [390, 69] width 17 height 9
type input "*****"
click at [393, 69] on div at bounding box center [390, 69] width 17 height 9
click at [441, 92] on input "*****" at bounding box center [441, 85] width 38 height 22
click at [452, 68] on div at bounding box center [449, 69] width 17 height 9
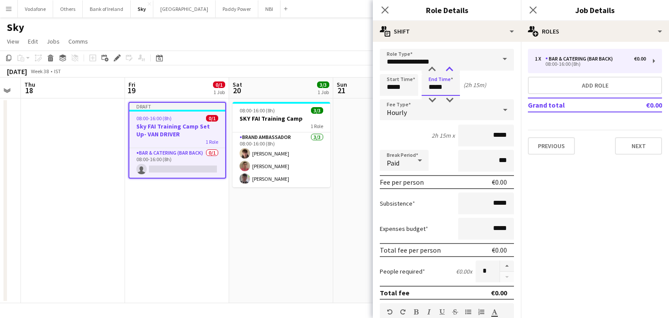
type input "*****"
click at [452, 68] on div at bounding box center [449, 69] width 17 height 9
click at [501, 261] on button "button" at bounding box center [507, 266] width 14 height 11
type input "*"
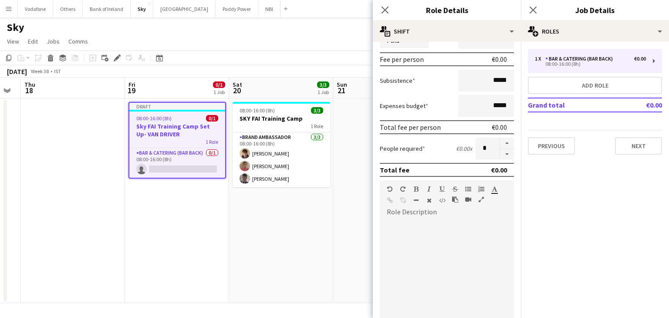
scroll to position [123, 0]
click at [404, 219] on div at bounding box center [447, 271] width 134 height 105
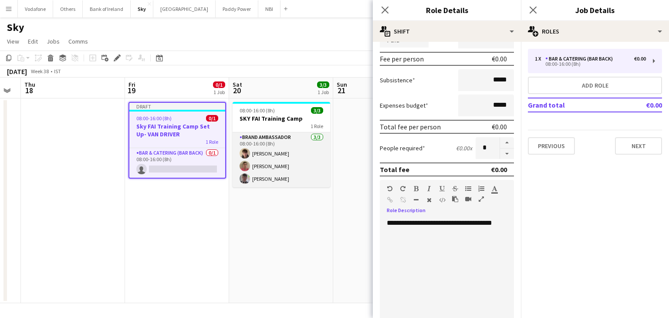
click at [309, 142] on app-card-role "Brand Ambassador [DATE] 08:00-16:00 (8h) [PERSON_NAME] [PERSON_NAME] [PERSON_NA…" at bounding box center [282, 159] width 98 height 55
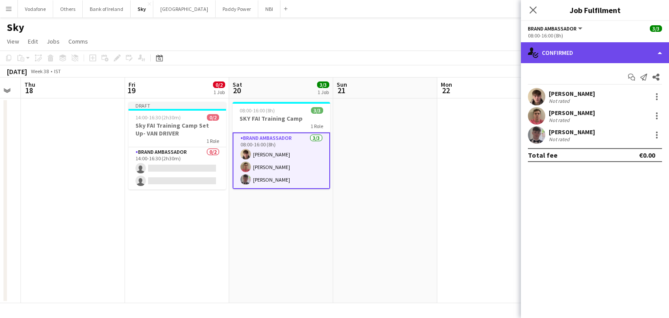
click at [537, 50] on icon "single-neutral-actions-check-2" at bounding box center [533, 52] width 10 height 10
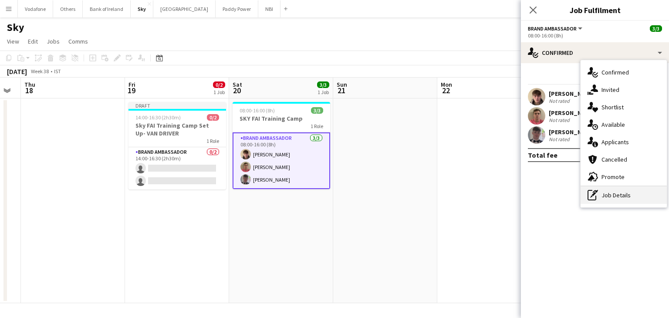
click at [621, 195] on div "pen-write Job Details" at bounding box center [624, 195] width 86 height 17
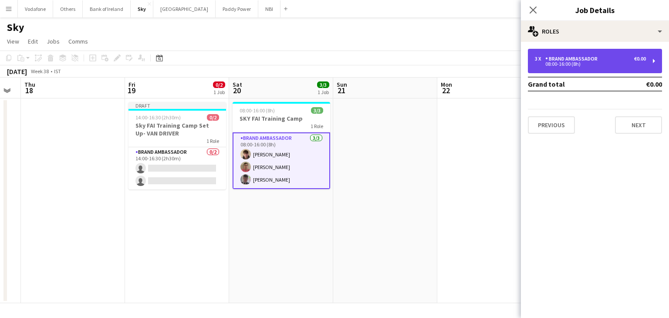
click at [587, 57] on div "Brand Ambassador" at bounding box center [574, 59] width 56 height 6
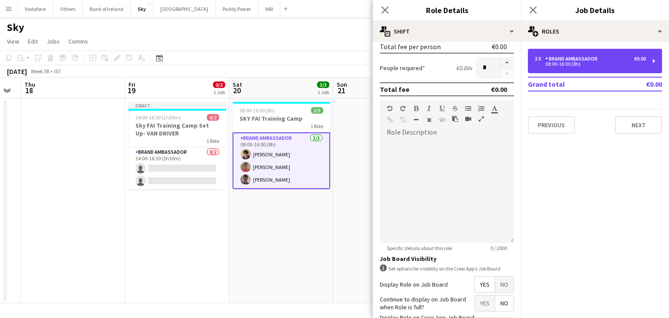
scroll to position [256, 0]
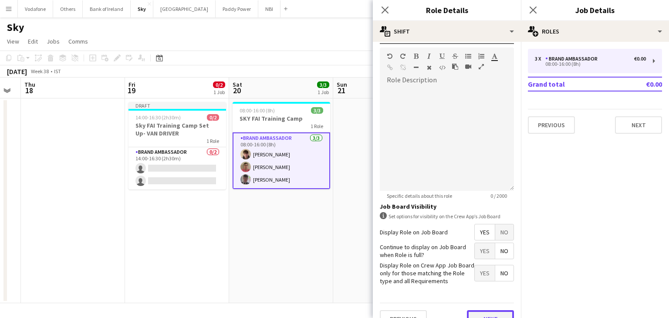
click at [475, 310] on button "Next" at bounding box center [490, 318] width 47 height 17
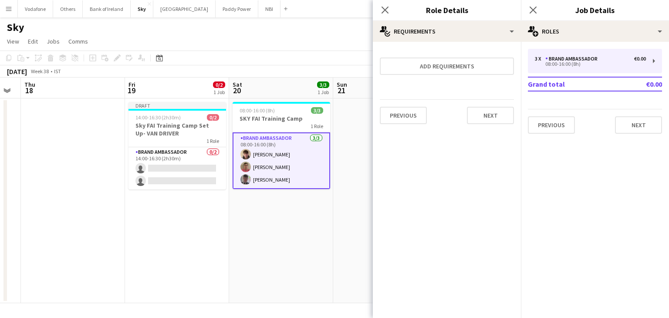
scroll to position [0, 0]
click at [496, 118] on button "Next" at bounding box center [490, 115] width 47 height 17
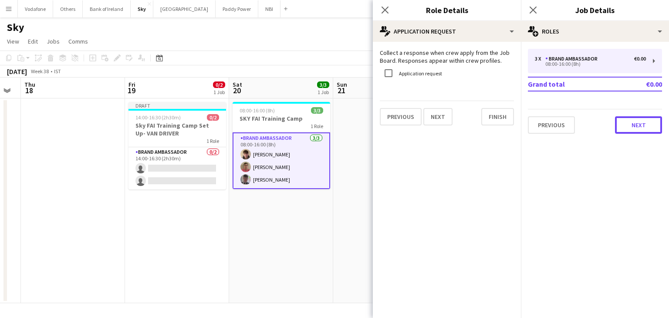
click at [632, 117] on button "Next" at bounding box center [638, 124] width 47 height 17
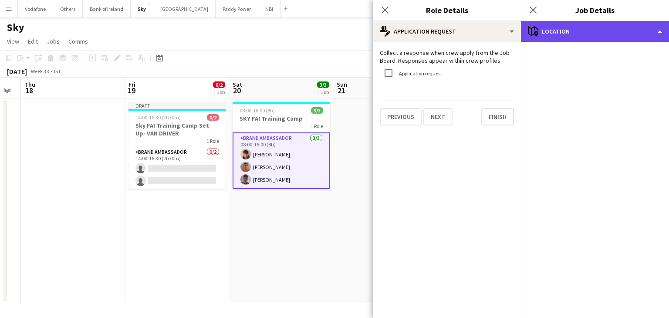
click at [622, 37] on div "maps-pin-1 Location" at bounding box center [595, 31] width 148 height 21
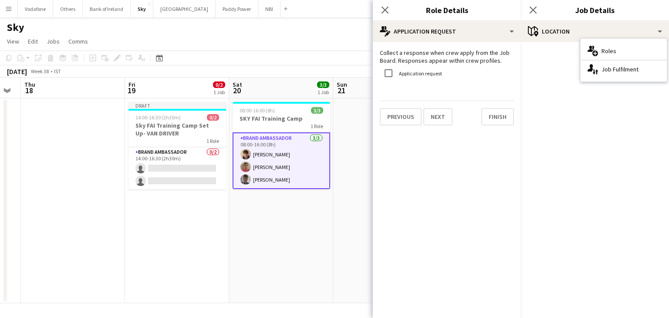
click at [601, 136] on mat-accordion "pencil3 General details 3 x Brand Ambassador €0.00 08:00-16:00 (8h) Grand total…" at bounding box center [595, 180] width 148 height 276
click at [600, 133] on mat-accordion "pencil3 General details 3 x Brand Ambassador €0.00 08:00-16:00 (8h) Grand total…" at bounding box center [595, 180] width 148 height 276
click at [439, 111] on button "Next" at bounding box center [438, 116] width 29 height 17
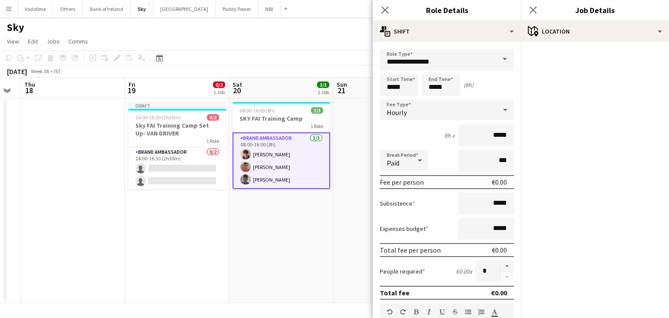
click at [303, 234] on app-date-cell "08:00-16:00 (8h) 3/3 SKY FAI Training Camp 1 Role Brand Ambassador [DATE] 08:00…" at bounding box center [281, 200] width 104 height 205
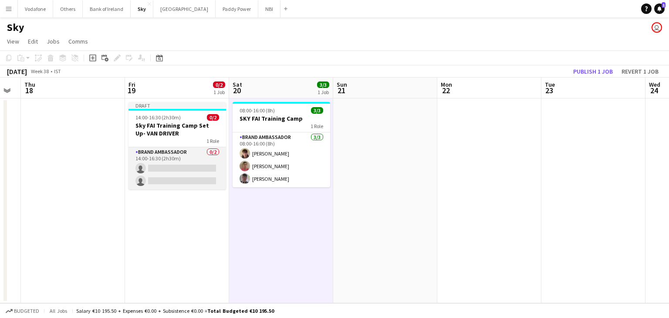
click at [175, 164] on app-card-role "Brand Ambassador 0/2 14:00-16:30 (2h30m) single-neutral-actions single-neutral-…" at bounding box center [178, 168] width 98 height 42
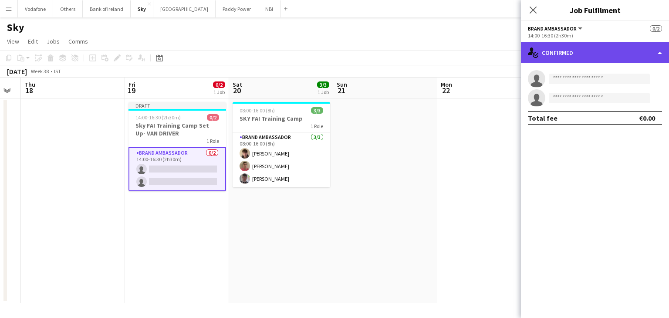
click at [598, 51] on div "single-neutral-actions-check-2 Confirmed" at bounding box center [595, 52] width 148 height 21
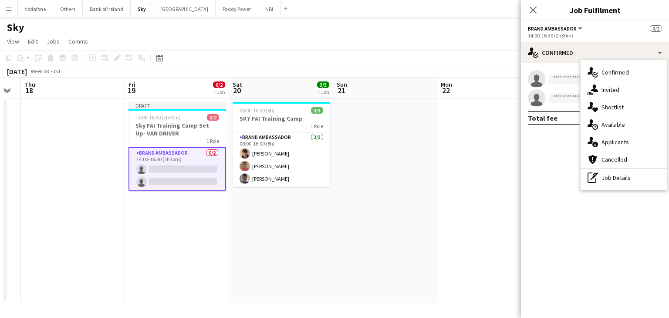
click at [338, 225] on app-date-cell at bounding box center [385, 200] width 104 height 205
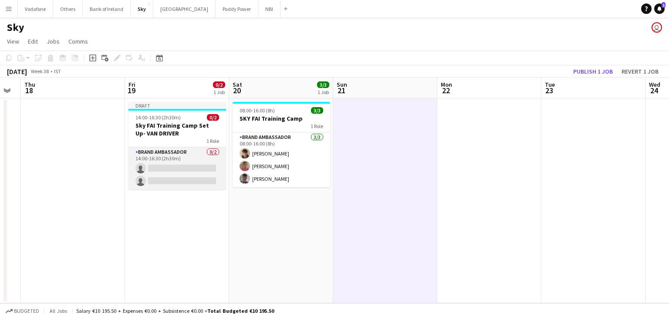
click at [173, 159] on app-card-role "Brand Ambassador 0/2 14:00-16:30 (2h30m) single-neutral-actions single-neutral-…" at bounding box center [178, 168] width 98 height 42
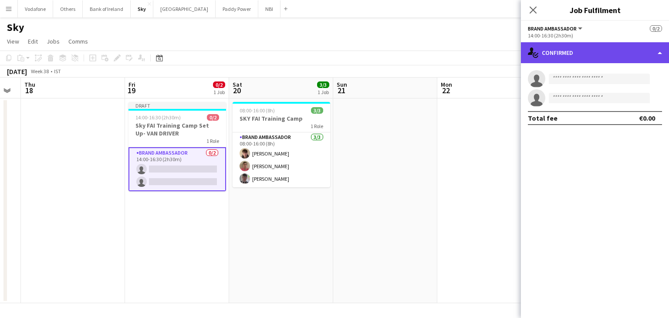
click at [576, 47] on div "single-neutral-actions-check-2 Confirmed" at bounding box center [595, 52] width 148 height 21
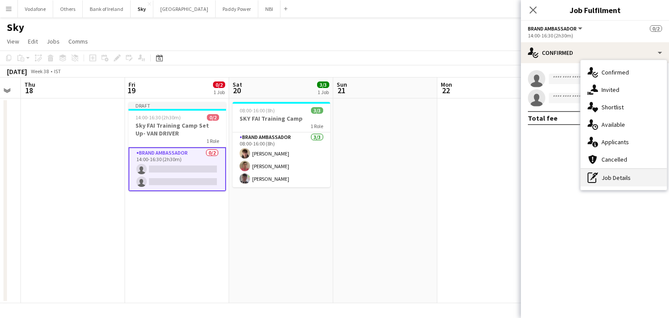
click at [613, 177] on div "pen-write Job Details" at bounding box center [624, 177] width 86 height 17
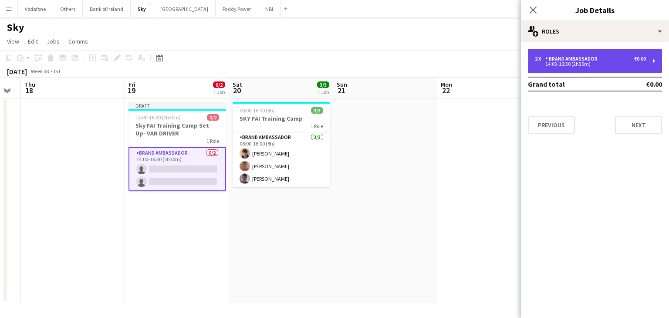
click at [627, 49] on div "2 x Brand Ambassador €0.00 14:00-16:30 (2h30m)" at bounding box center [595, 61] width 134 height 24
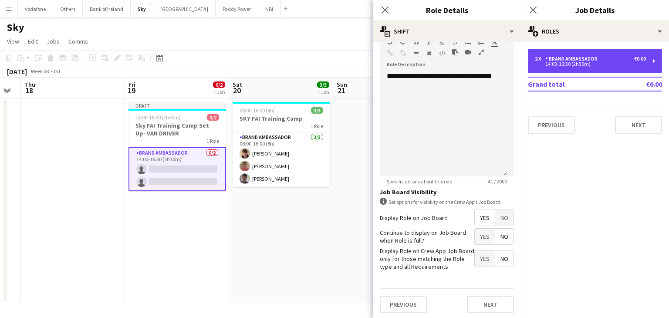
scroll to position [210, 0]
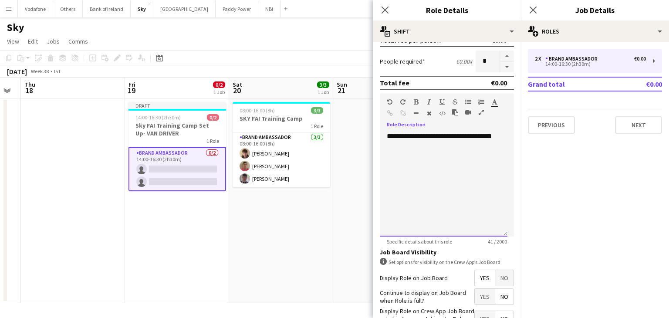
click at [407, 146] on div "**********" at bounding box center [444, 184] width 128 height 105
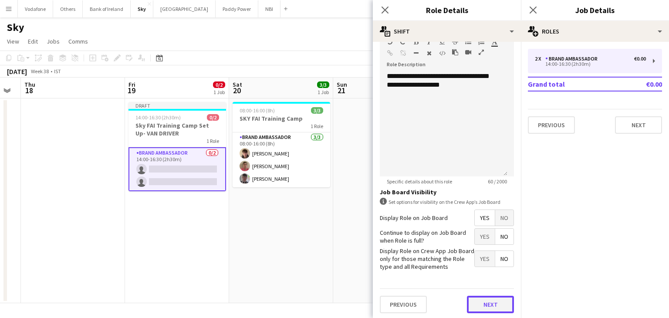
click at [479, 296] on button "Next" at bounding box center [490, 304] width 47 height 17
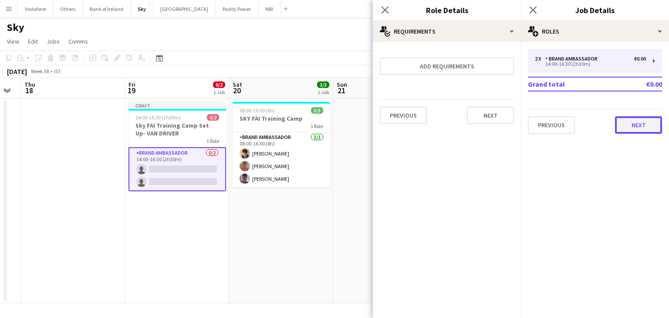
click at [634, 128] on button "Next" at bounding box center [638, 124] width 47 height 17
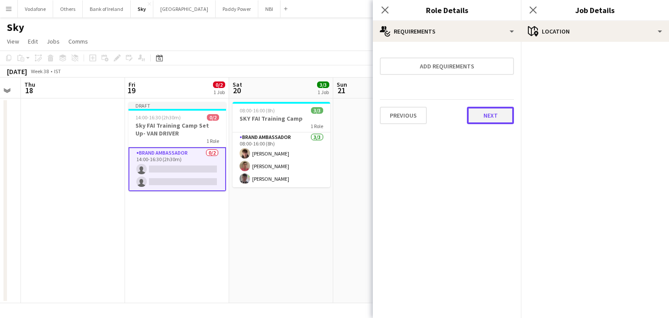
click at [492, 115] on button "Next" at bounding box center [490, 115] width 47 height 17
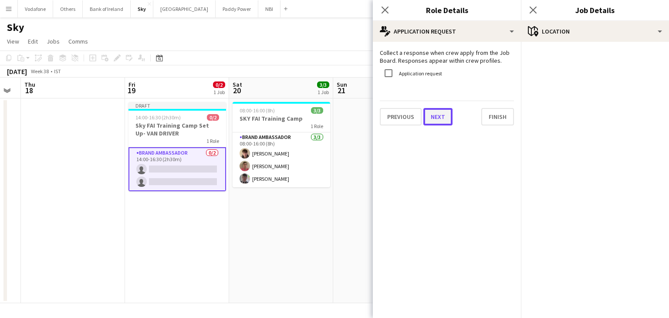
click at [444, 119] on button "Next" at bounding box center [438, 116] width 29 height 17
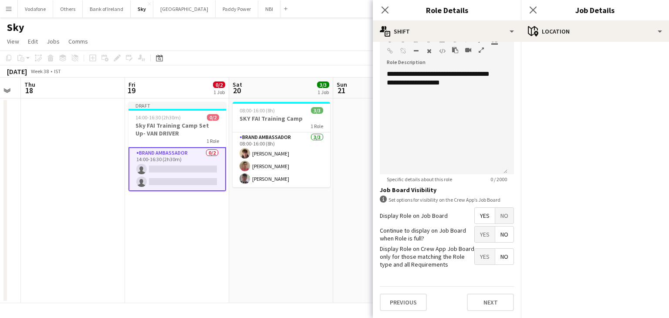
scroll to position [270, 0]
click at [476, 292] on div "Previous Next" at bounding box center [447, 304] width 134 height 32
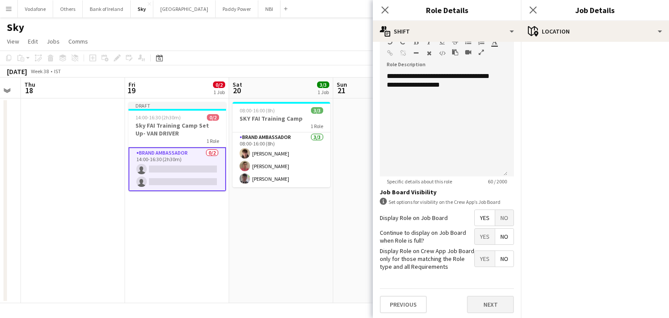
drag, startPoint x: 476, startPoint y: 292, endPoint x: 477, endPoint y: 305, distance: 13.1
click at [477, 305] on div "Previous Next" at bounding box center [447, 304] width 134 height 32
click at [477, 305] on button "Next" at bounding box center [490, 304] width 47 height 17
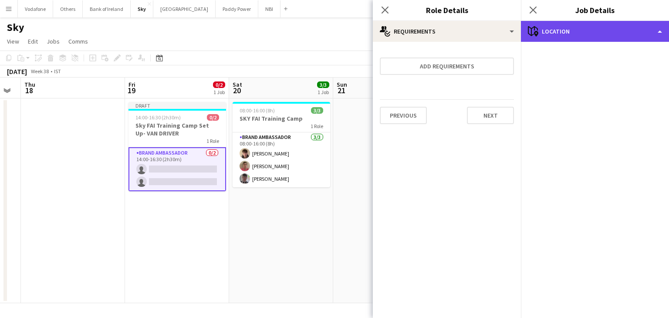
click at [593, 35] on div "maps-pin-1 Location" at bounding box center [595, 31] width 148 height 21
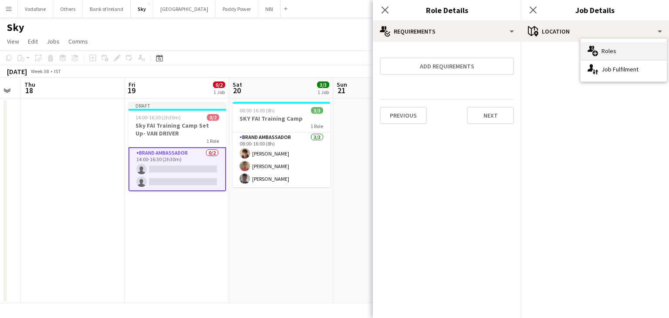
click at [602, 49] on div "multiple-users-add Roles" at bounding box center [624, 50] width 86 height 17
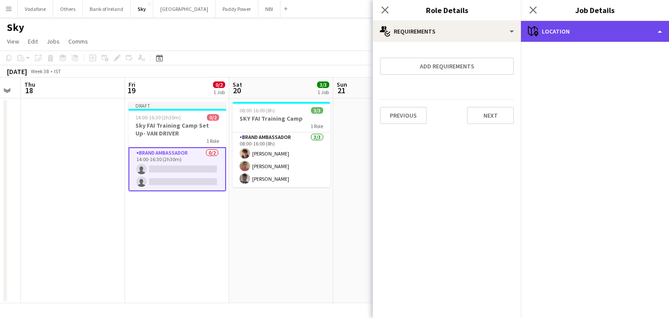
click at [654, 37] on div "maps-pin-1 Location" at bounding box center [595, 31] width 148 height 21
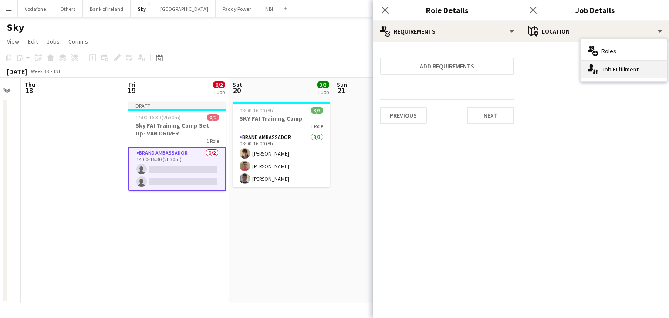
click at [647, 71] on div "single-neutral-actions-up-down Job Fulfilment" at bounding box center [624, 69] width 86 height 17
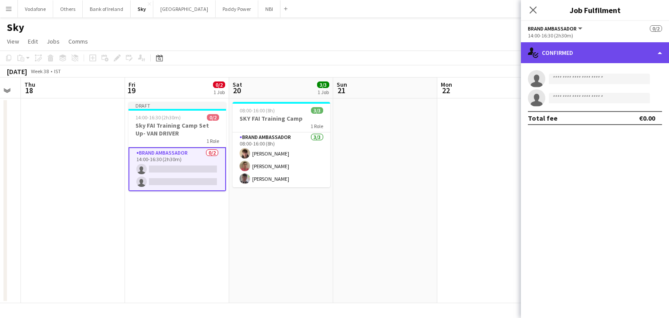
click at [615, 50] on div "single-neutral-actions-check-2 Confirmed" at bounding box center [595, 52] width 148 height 21
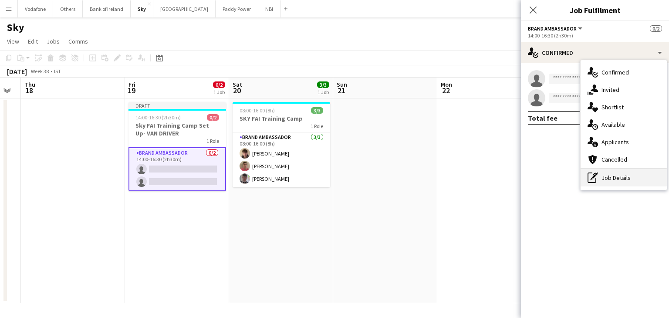
click at [610, 180] on div "pen-write Job Details" at bounding box center [624, 177] width 86 height 17
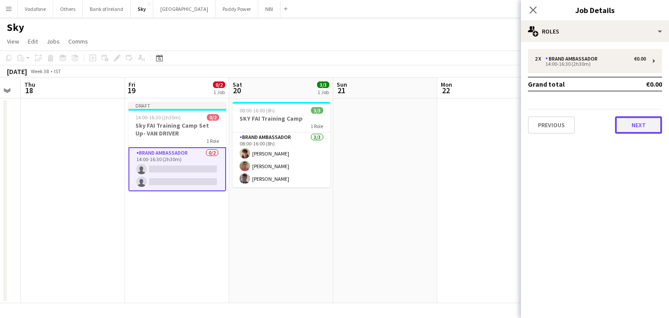
click at [619, 120] on button "Next" at bounding box center [638, 124] width 47 height 17
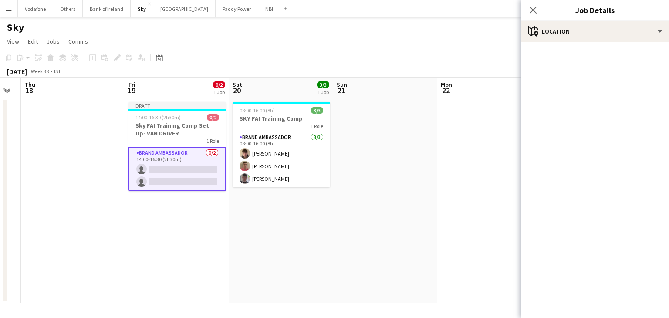
click at [619, 120] on mat-accordion "pencil3 General details 2 x Brand Ambassador €0.00 14:00-16:30 (2h30m) Grand to…" at bounding box center [595, 180] width 148 height 276
click at [423, 191] on app-date-cell at bounding box center [385, 200] width 104 height 205
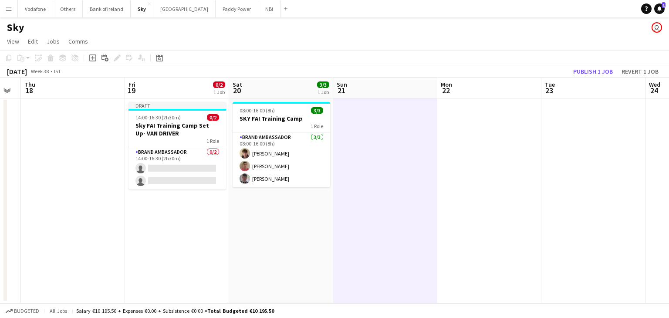
click at [176, 88] on app-board-header-date "Fri 19 0/2 1 Job" at bounding box center [177, 88] width 104 height 21
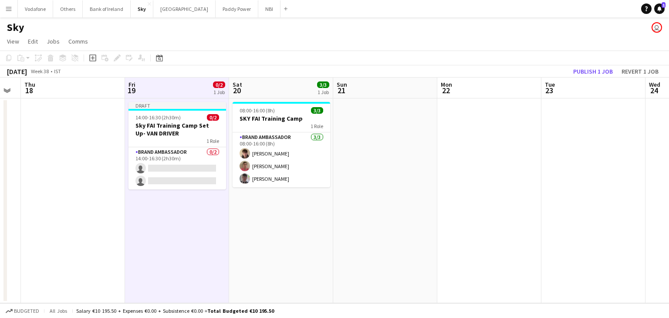
click at [51, 57] on div "Copy Paste Paste Ctrl+V Paste with crew Ctrl+Shift+V Paste linked Job [GEOGRAPH…" at bounding box center [41, 58] width 77 height 10
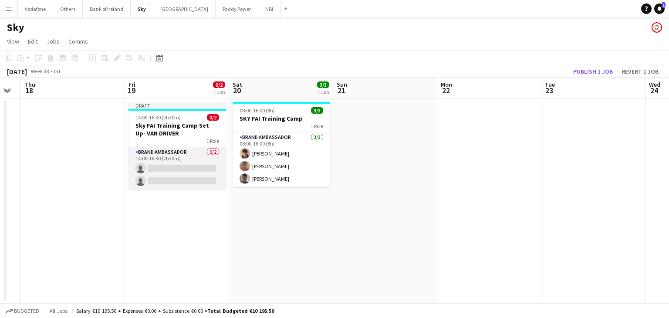
click at [166, 155] on app-card-role "Brand Ambassador 0/2 14:00-16:30 (2h30m) single-neutral-actions single-neutral-…" at bounding box center [178, 168] width 98 height 42
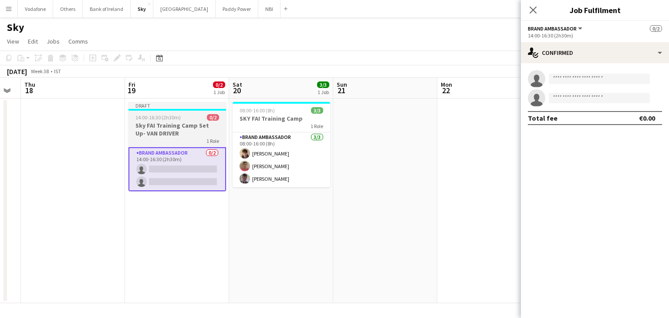
click at [160, 127] on h3 "Sky FAI Training Camp Set Up- VAN DRIVER" at bounding box center [178, 130] width 98 height 16
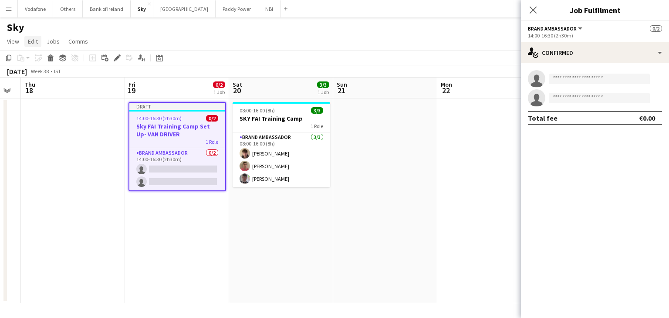
click at [28, 38] on span "Edit" at bounding box center [33, 41] width 10 height 8
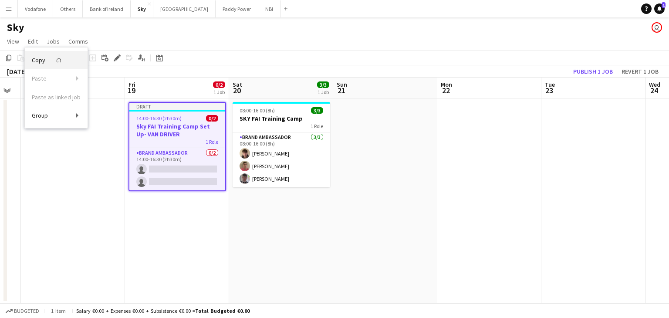
click at [54, 61] on span "Copy Ctrl+C" at bounding box center [46, 60] width 29 height 8
click at [76, 167] on app-date-cell at bounding box center [73, 200] width 104 height 205
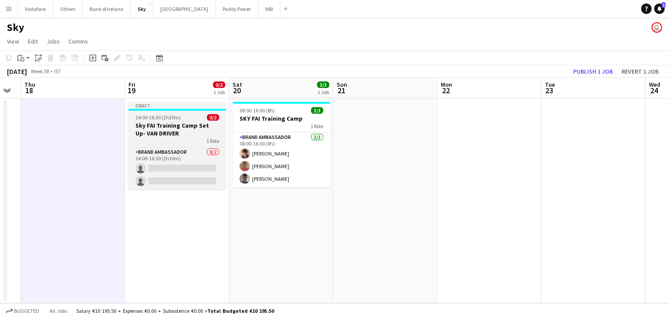
click at [145, 133] on h3 "Sky FAI Training Camp Set Up- VAN DRIVER" at bounding box center [178, 130] width 98 height 16
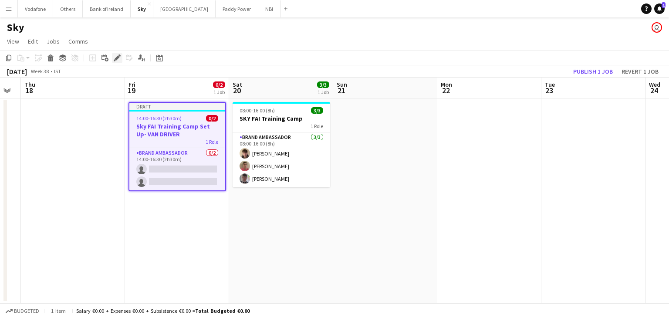
click at [117, 61] on div "Edit" at bounding box center [117, 58] width 10 height 10
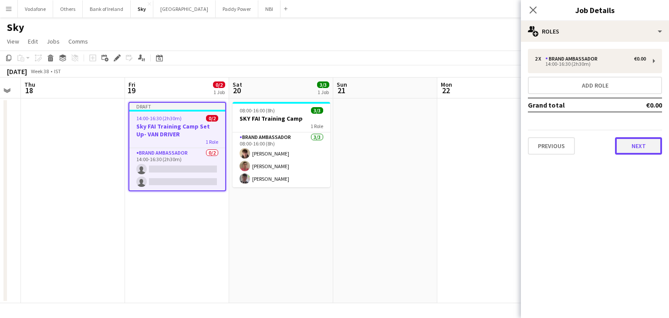
click at [634, 142] on button "Next" at bounding box center [638, 145] width 47 height 17
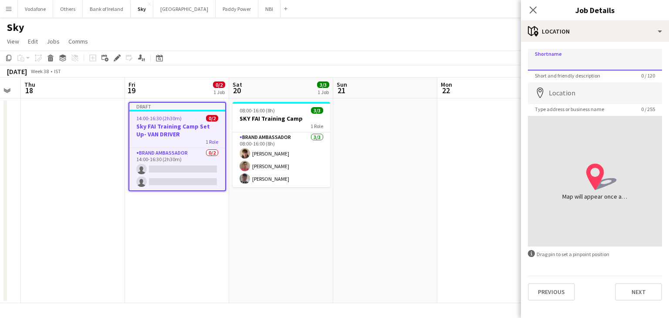
click at [591, 61] on input "Shortname" at bounding box center [595, 60] width 134 height 22
type input "**********"
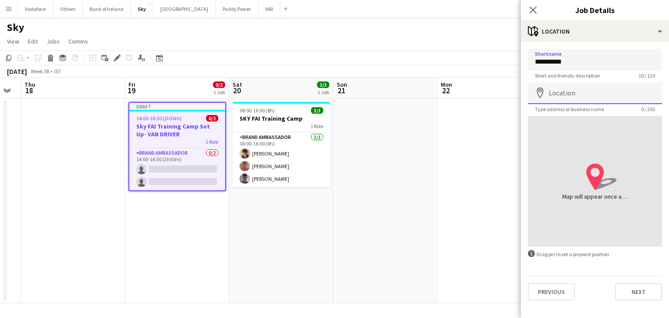
click at [585, 92] on input "Location" at bounding box center [595, 93] width 134 height 22
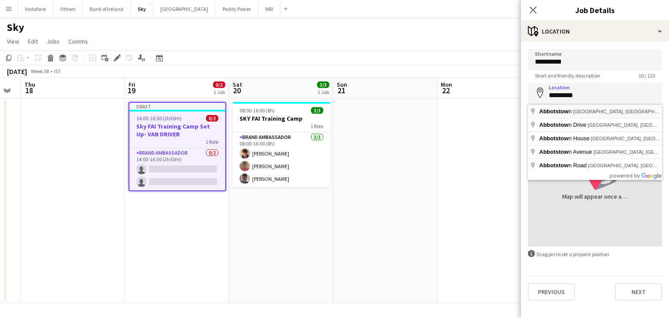
type input "**********"
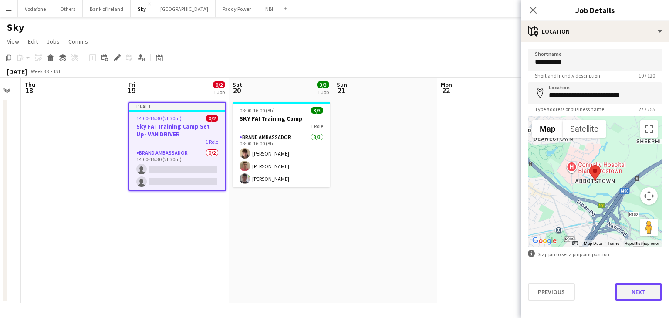
click at [634, 296] on button "Next" at bounding box center [638, 291] width 47 height 17
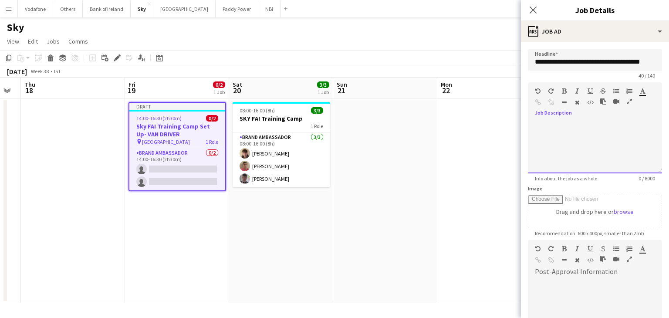
click at [615, 121] on div at bounding box center [595, 147] width 134 height 52
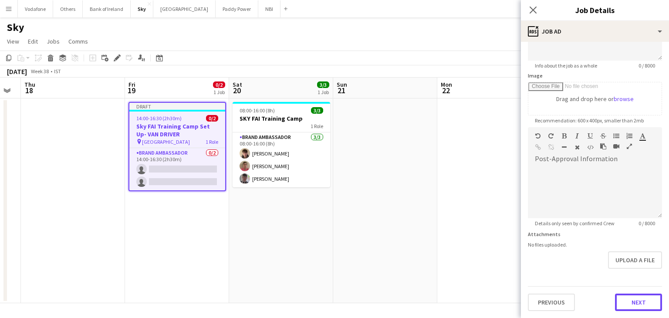
click at [638, 274] on form "**********" at bounding box center [595, 123] width 148 height 375
click at [621, 307] on button "Next" at bounding box center [638, 303] width 47 height 17
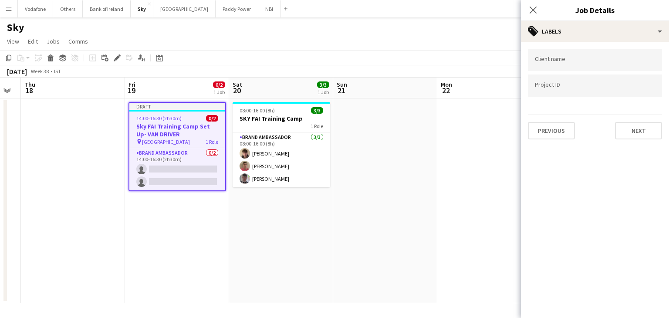
scroll to position [0, 0]
click at [622, 65] on div at bounding box center [595, 60] width 134 height 22
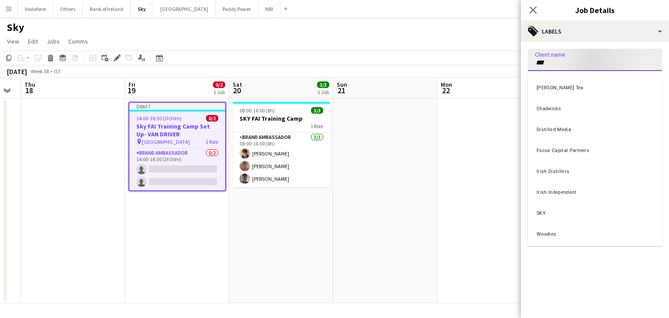
type input "***"
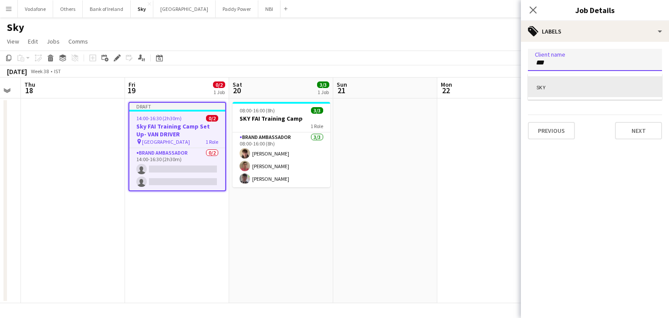
click at [604, 86] on div "SKY" at bounding box center [595, 86] width 134 height 21
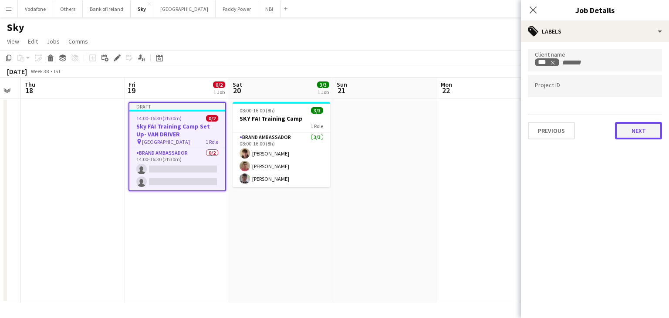
click at [640, 128] on button "Next" at bounding box center [638, 130] width 47 height 17
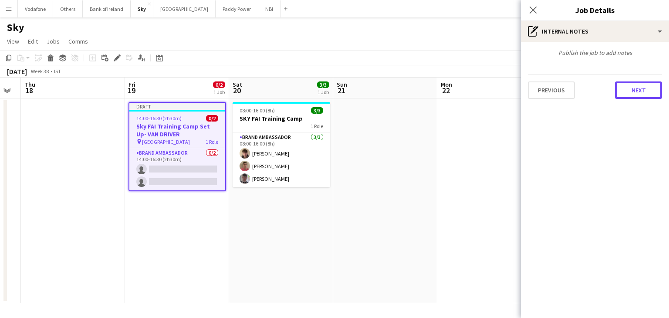
click at [625, 93] on button "Next" at bounding box center [638, 89] width 47 height 17
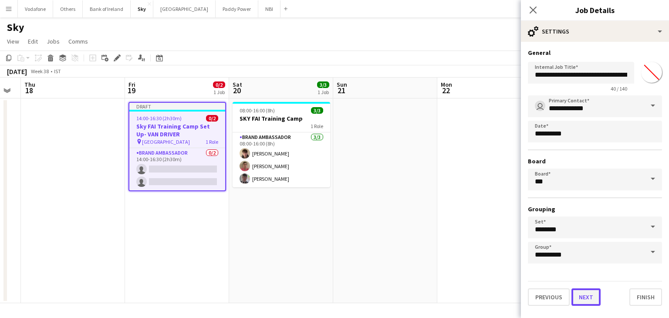
click at [587, 296] on button "Next" at bounding box center [586, 296] width 29 height 17
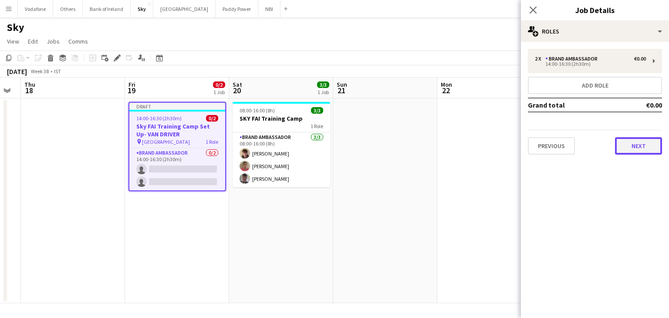
click at [631, 140] on button "Next" at bounding box center [638, 145] width 47 height 17
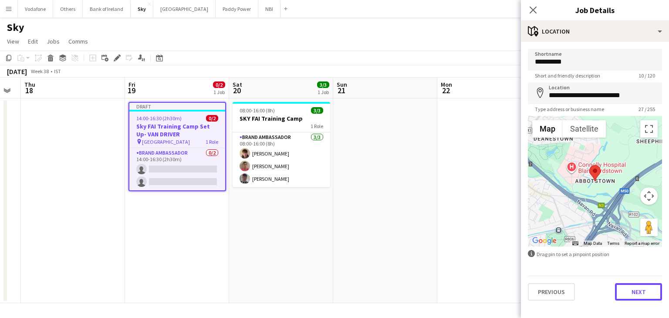
click at [641, 287] on button "Next" at bounding box center [638, 291] width 47 height 17
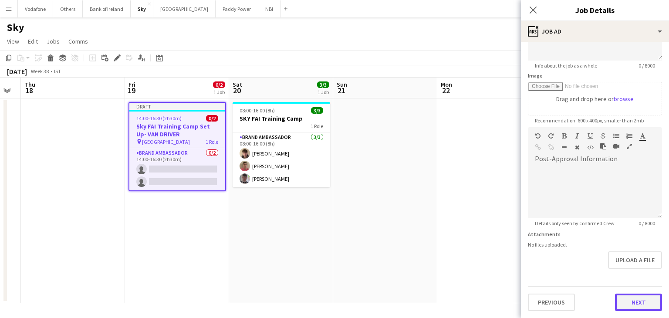
scroll to position [112, 0]
click at [647, 263] on form "**********" at bounding box center [595, 124] width 148 height 375
click at [635, 288] on div "Previous Next" at bounding box center [595, 299] width 134 height 25
click at [636, 299] on button "Next" at bounding box center [638, 303] width 47 height 17
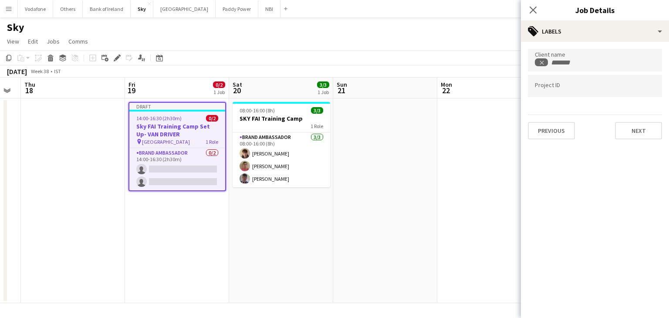
scroll to position [0, 0]
click at [631, 133] on button "Next" at bounding box center [638, 130] width 47 height 17
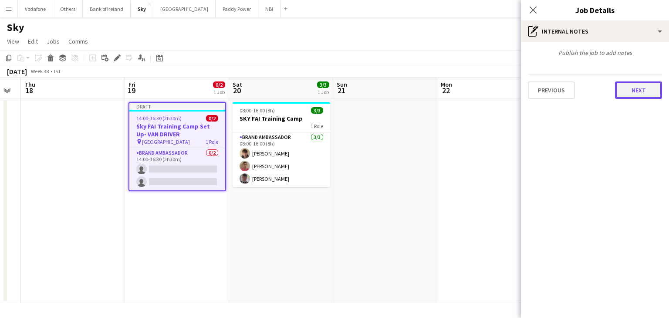
click at [636, 95] on button "Next" at bounding box center [638, 89] width 47 height 17
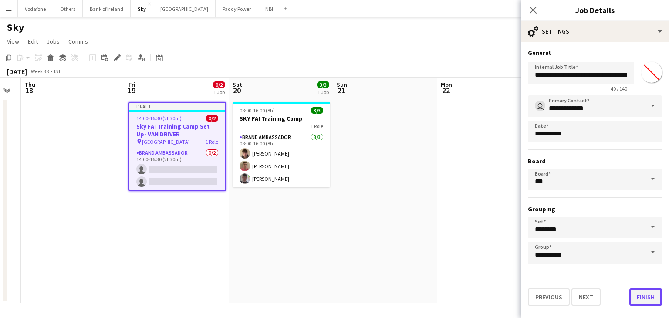
click at [638, 296] on button "Finish" at bounding box center [646, 296] width 33 height 17
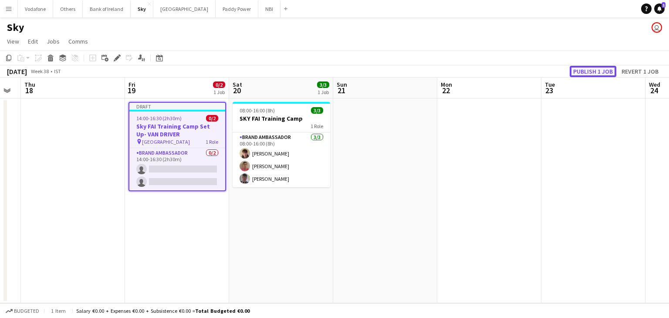
click at [607, 69] on button "Publish 1 job" at bounding box center [593, 71] width 47 height 11
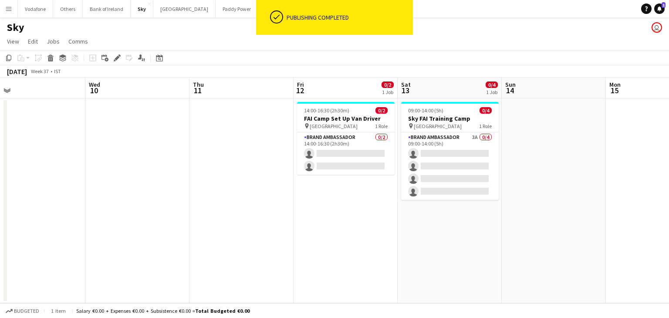
scroll to position [0, 231]
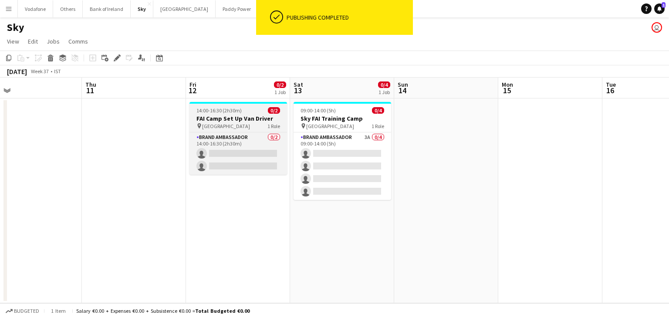
click at [225, 119] on h3 "FAI Camp Set Up Van Driver" at bounding box center [239, 119] width 98 height 8
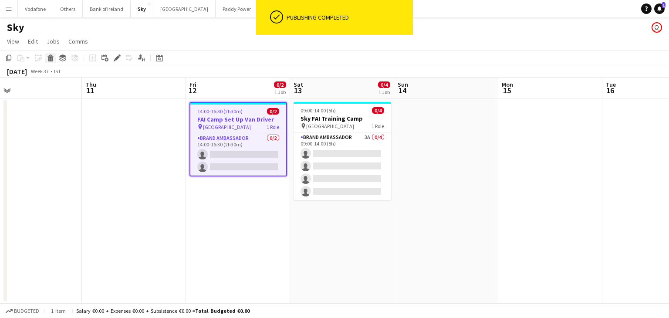
click at [52, 59] on icon at bounding box center [50, 59] width 5 height 4
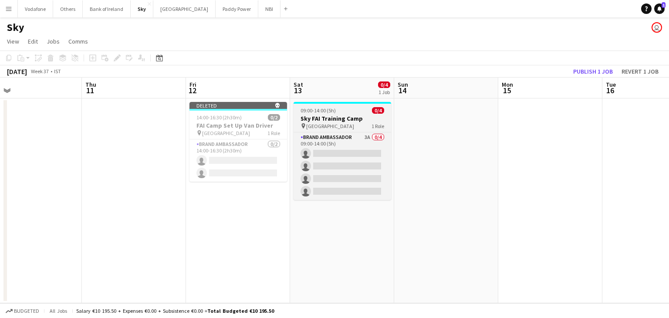
click at [333, 117] on h3 "Sky FAI Training Camp" at bounding box center [343, 119] width 98 height 8
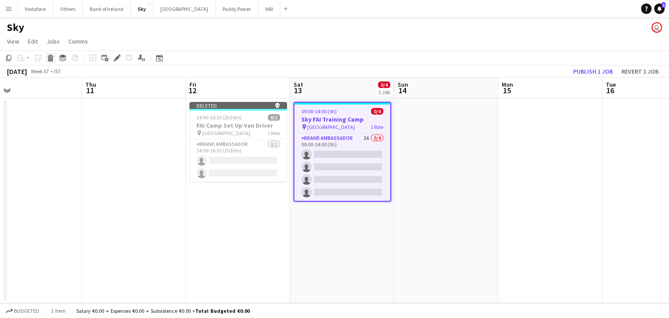
click at [49, 57] on icon at bounding box center [50, 59] width 5 height 4
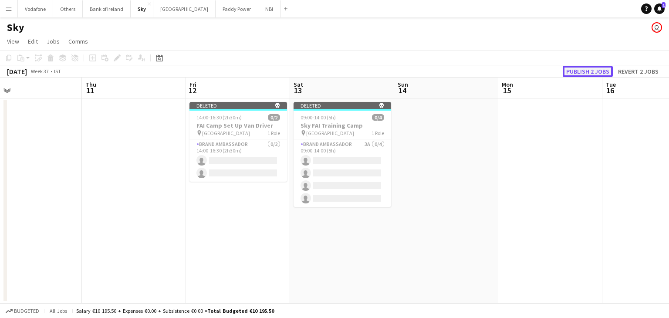
click at [582, 75] on button "Publish 2 jobs" at bounding box center [588, 71] width 50 height 11
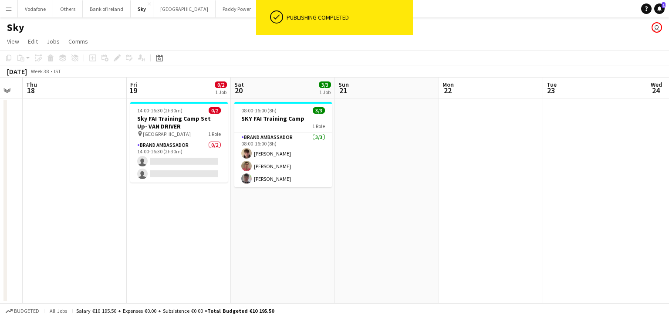
scroll to position [0, 394]
click at [173, 166] on app-card-role "Brand Ambassador 0/2 14:00-16:30 (2h30m) single-neutral-actions single-neutral-…" at bounding box center [179, 161] width 98 height 42
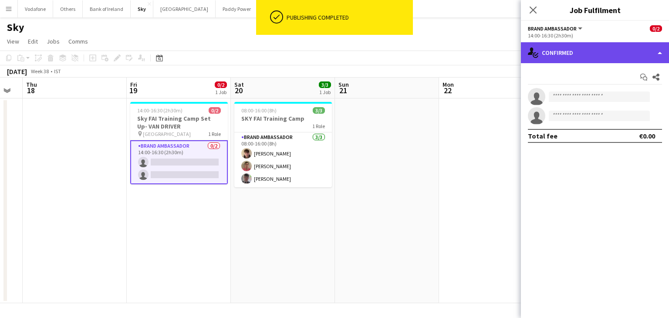
click at [605, 58] on div "single-neutral-actions-check-2 Confirmed" at bounding box center [595, 52] width 148 height 21
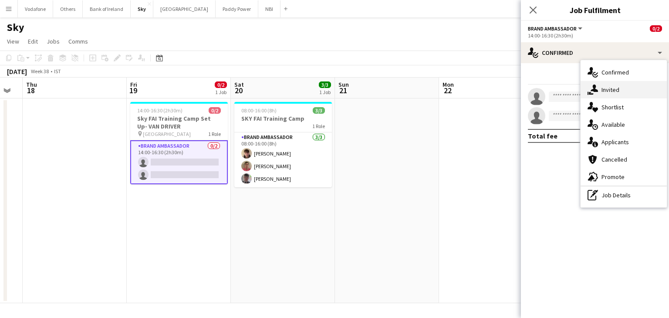
click at [611, 86] on div "single-neutral-actions-share-1 Invited" at bounding box center [624, 89] width 86 height 17
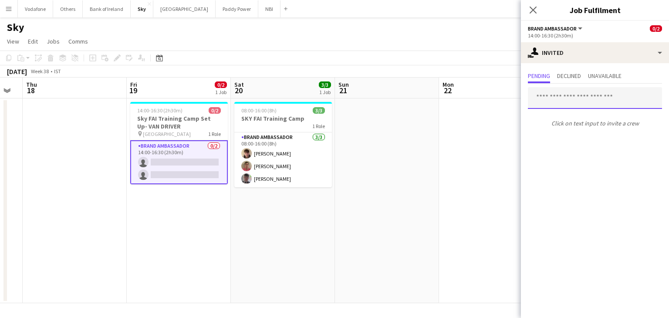
click at [586, 105] on input "text" at bounding box center [595, 98] width 134 height 22
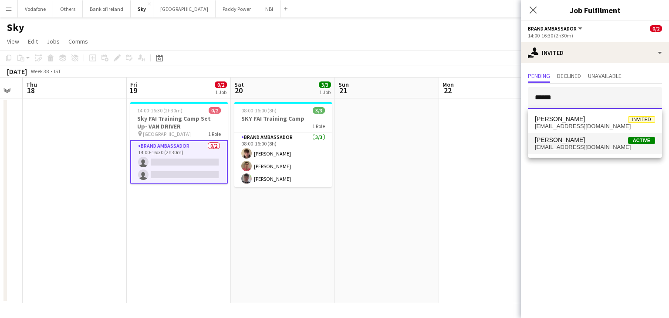
type input "******"
click at [576, 141] on span "[PERSON_NAME] Active" at bounding box center [595, 139] width 120 height 7
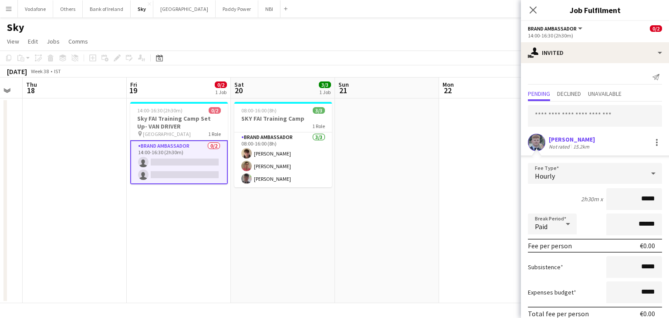
scroll to position [38, 0]
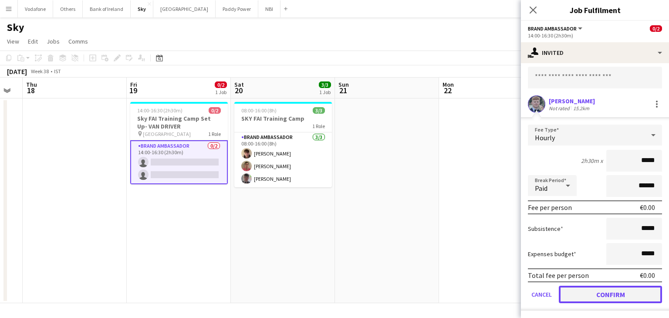
click at [587, 295] on button "Confirm" at bounding box center [610, 294] width 103 height 17
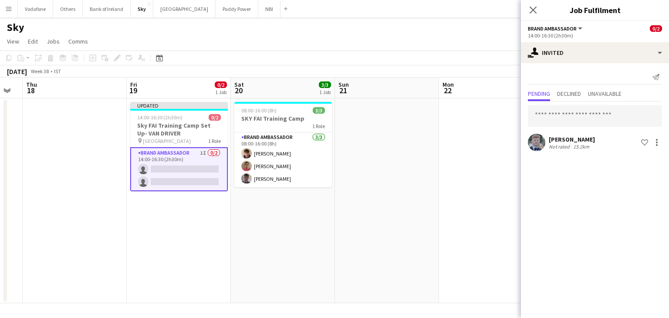
scroll to position [0, 0]
click at [572, 113] on input "text" at bounding box center [595, 116] width 134 height 22
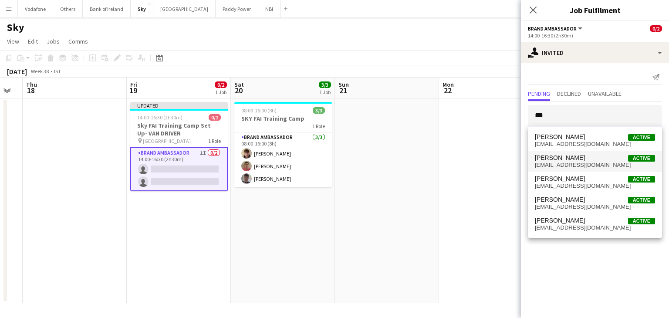
type input "***"
click at [567, 170] on mat-option "[PERSON_NAME] Active [EMAIL_ADDRESS][DOMAIN_NAME]" at bounding box center [595, 161] width 134 height 21
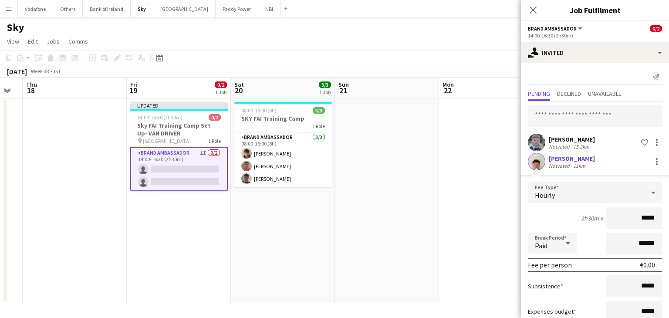
scroll to position [58, 0]
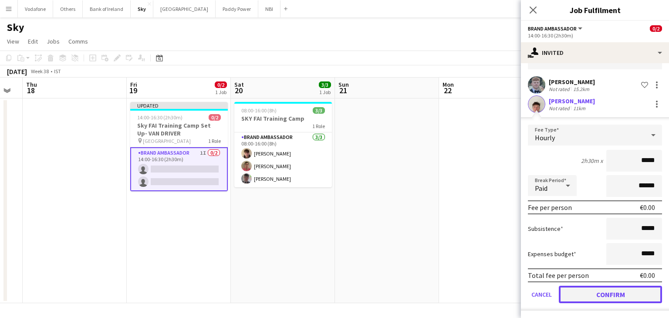
click at [605, 299] on button "Confirm" at bounding box center [610, 294] width 103 height 17
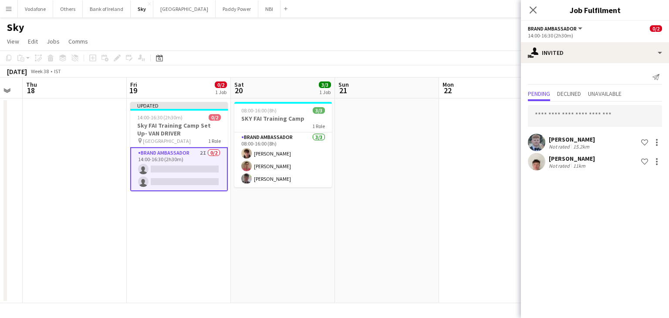
scroll to position [0, 0]
click at [465, 211] on app-date-cell at bounding box center [491, 200] width 104 height 205
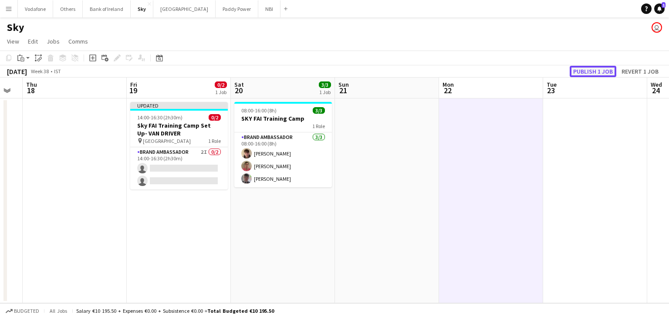
click at [590, 72] on button "Publish 1 job" at bounding box center [593, 71] width 47 height 11
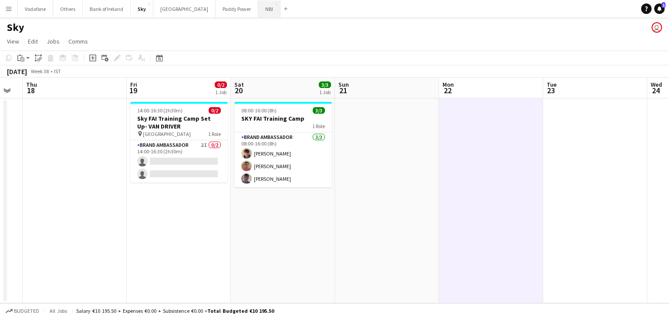
click at [258, 11] on button "NBI Close" at bounding box center [269, 8] width 22 height 17
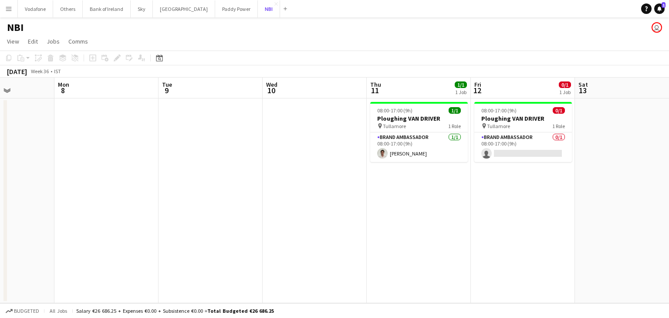
scroll to position [0, 257]
click at [215, 13] on button "Paddy Power Close" at bounding box center [236, 8] width 43 height 17
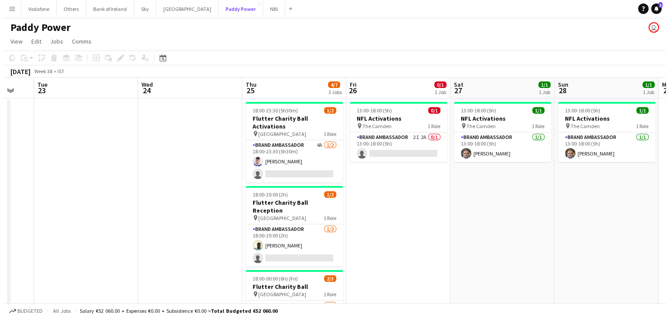
scroll to position [0, 387]
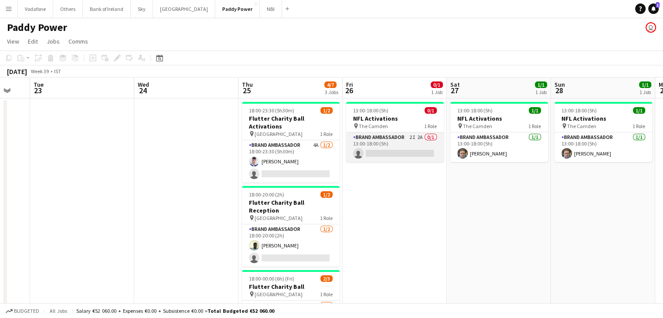
click at [412, 143] on app-card-role "Brand Ambassador 2I 2A 0/1 13:00-18:00 (5h) single-neutral-actions" at bounding box center [395, 147] width 98 height 30
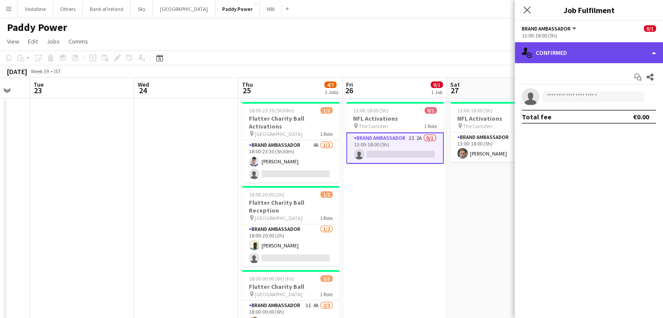
click at [573, 50] on div "single-neutral-actions-check-2 Confirmed" at bounding box center [589, 52] width 148 height 21
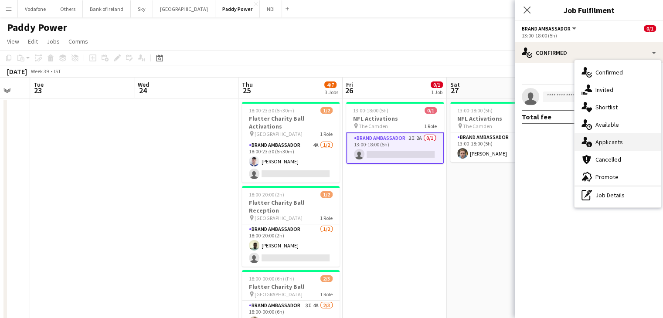
click at [622, 142] on div "single-neutral-actions-information Applicants" at bounding box center [617, 141] width 86 height 17
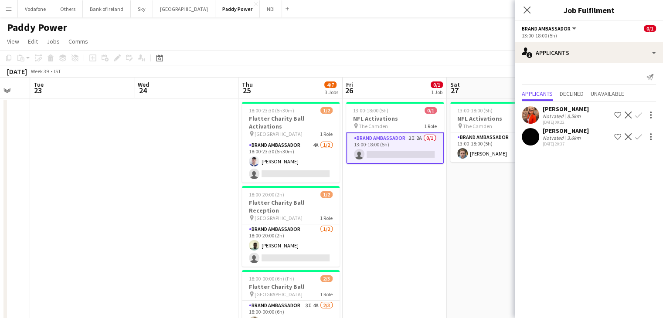
click at [441, 278] on app-date-cell "13:00-18:00 (5h) 0/1 NFL Activations pin The Camden 1 Role Brand Ambassador 2I …" at bounding box center [395, 236] width 104 height 277
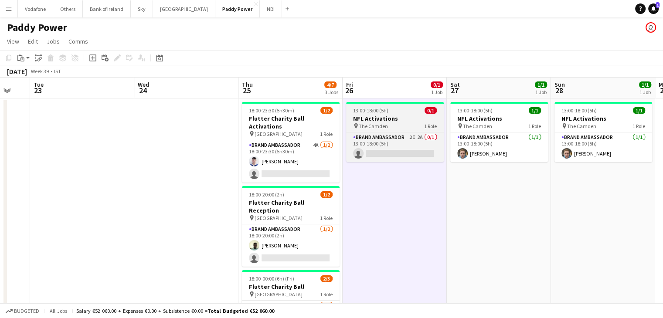
click at [396, 112] on div "13:00-18:00 (5h) 0/1" at bounding box center [395, 110] width 98 height 7
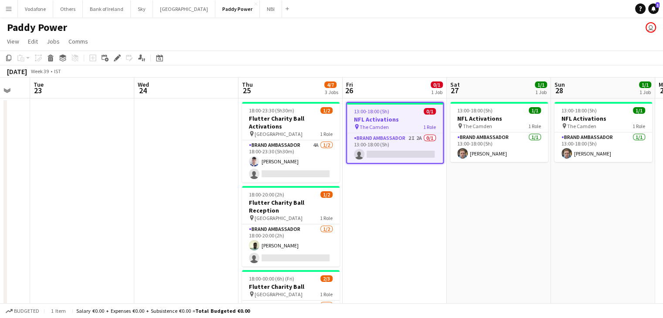
click at [397, 114] on div "13:00-18:00 (5h) 0/1" at bounding box center [395, 111] width 96 height 7
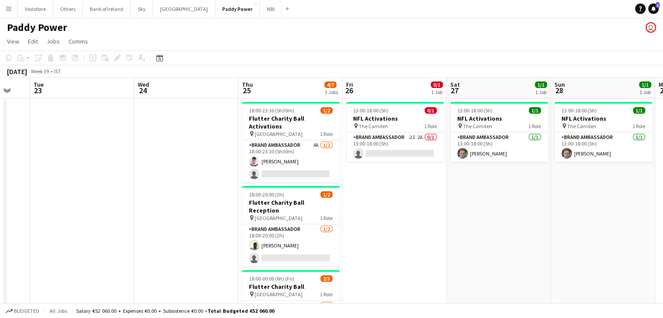
click at [405, 211] on app-date-cell "13:00-18:00 (5h) 0/1 NFL Activations pin The Camden 1 Role Brand Ambassador 2I …" at bounding box center [395, 236] width 104 height 277
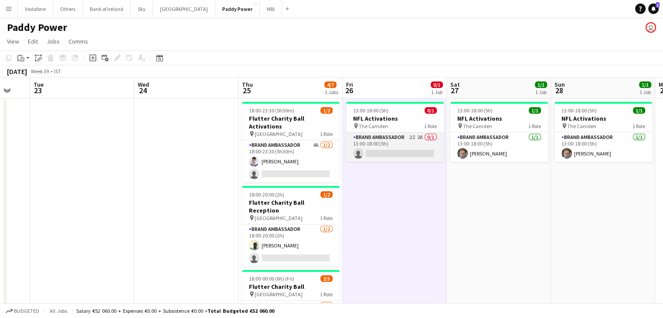
click at [405, 145] on app-card-role "Brand Ambassador 2I 2A 0/1 13:00-18:00 (5h) single-neutral-actions" at bounding box center [395, 147] width 98 height 30
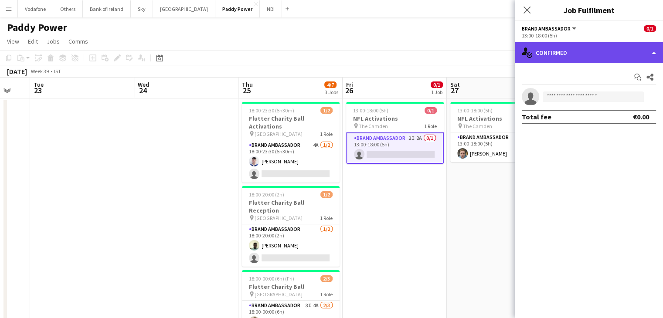
click at [558, 45] on div "single-neutral-actions-check-2 Confirmed" at bounding box center [589, 52] width 148 height 21
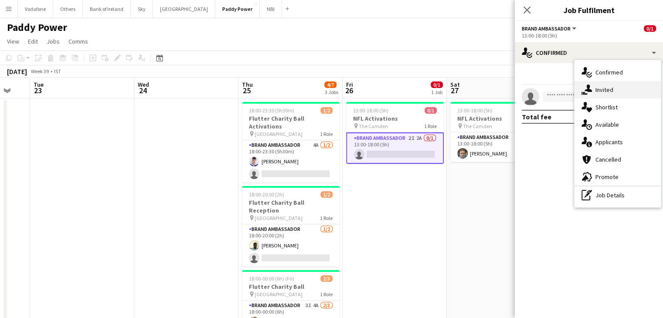
click at [594, 86] on div "single-neutral-actions-share-1 Invited" at bounding box center [617, 89] width 86 height 17
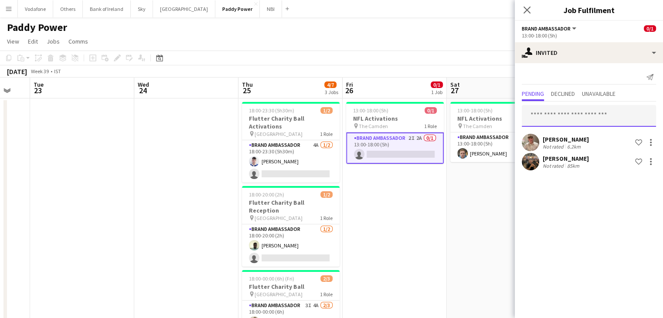
click at [586, 115] on input "text" at bounding box center [589, 116] width 134 height 22
click at [472, 215] on app-date-cell "13:00-18:00 (5h) 1/1 NFL Activations pin The Camden 1 Role Brand Ambassador [DA…" at bounding box center [499, 236] width 104 height 277
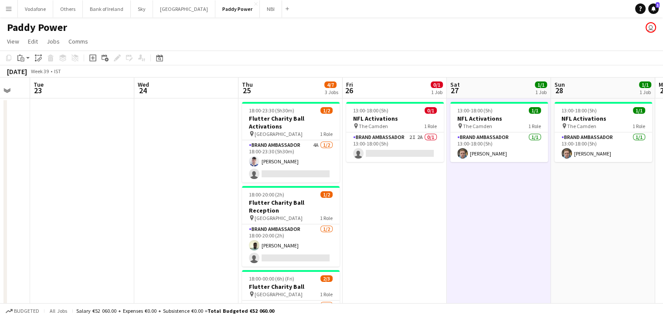
click at [175, 214] on app-date-cell at bounding box center [186, 236] width 104 height 277
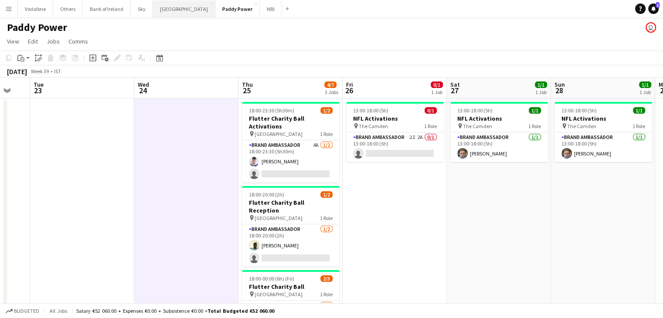
click at [160, 9] on button "[GEOGRAPHIC_DATA] Close" at bounding box center [184, 8] width 62 height 17
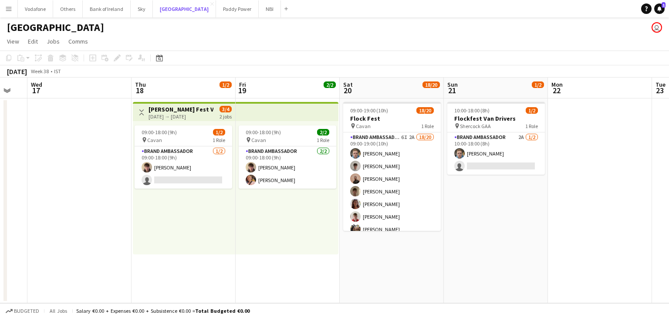
scroll to position [0, 390]
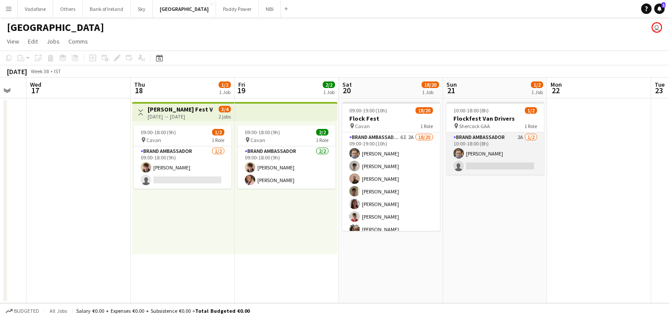
click at [503, 152] on app-card-role "Brand Ambassador 2A [DATE] 10:00-18:00 (8h) [PERSON_NAME] single-neutral-actions" at bounding box center [496, 153] width 98 height 42
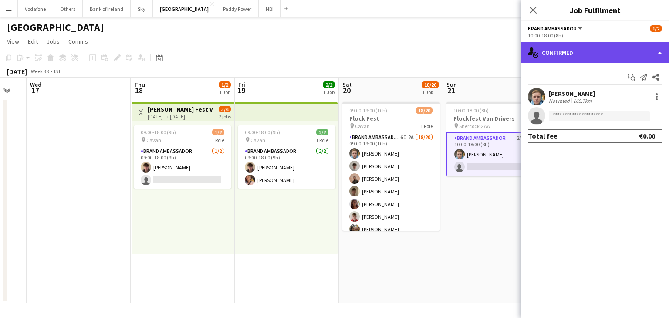
click at [579, 55] on div "single-neutral-actions-check-2 Confirmed" at bounding box center [595, 52] width 148 height 21
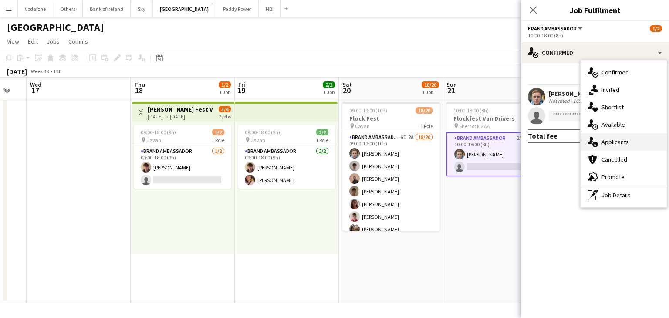
click at [610, 139] on div "single-neutral-actions-information Applicants" at bounding box center [624, 141] width 86 height 17
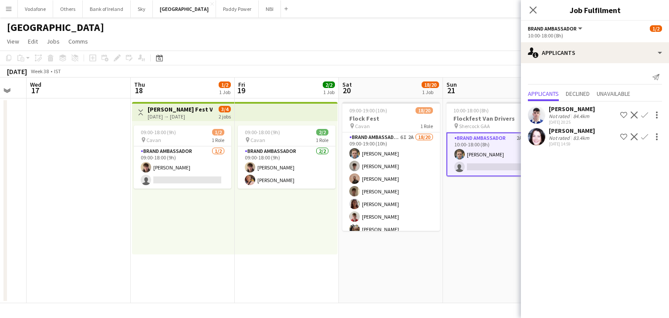
click at [540, 134] on app-user-avatar at bounding box center [536, 136] width 17 height 17
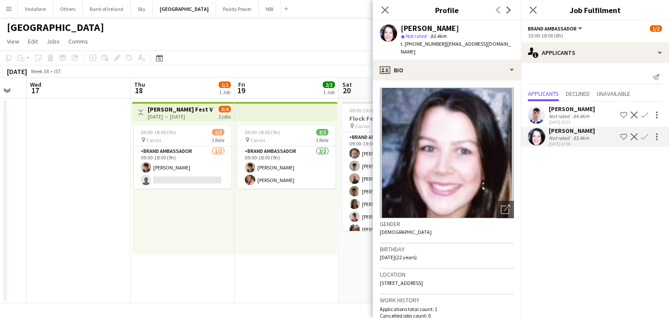
click at [532, 109] on app-user-avatar at bounding box center [536, 114] width 17 height 17
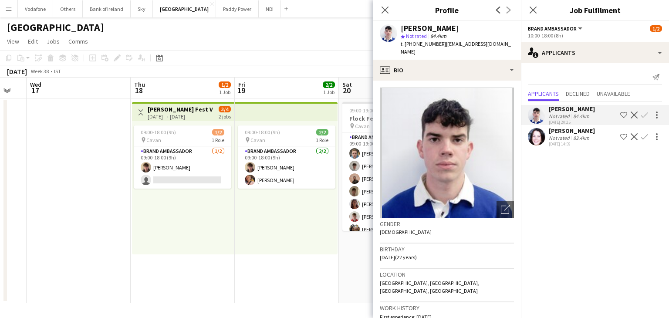
click at [29, 271] on app-date-cell at bounding box center [79, 200] width 104 height 205
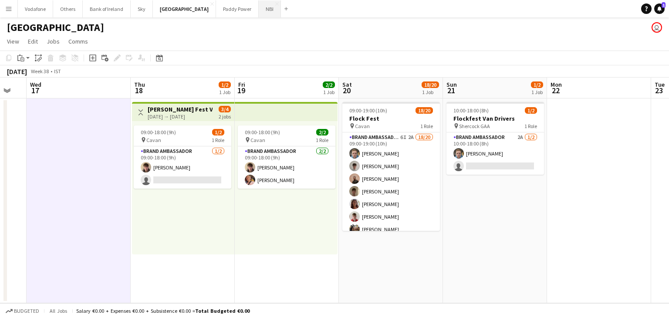
click at [259, 10] on button "NBI Close" at bounding box center [270, 8] width 22 height 17
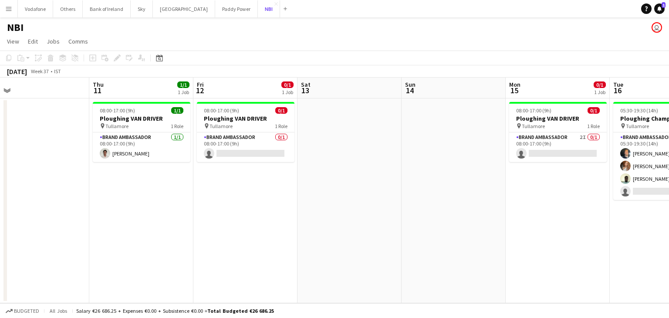
scroll to position [0, 223]
click at [185, 11] on button "[GEOGRAPHIC_DATA] Close" at bounding box center [184, 8] width 62 height 17
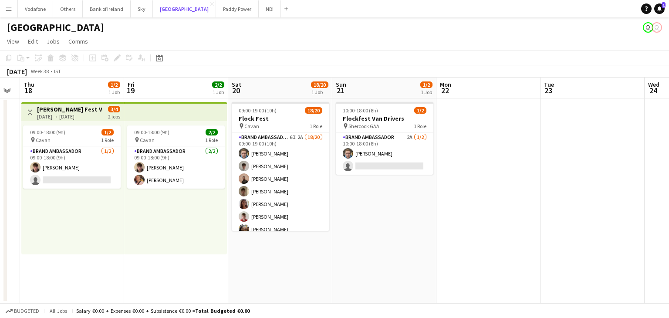
scroll to position [0, 341]
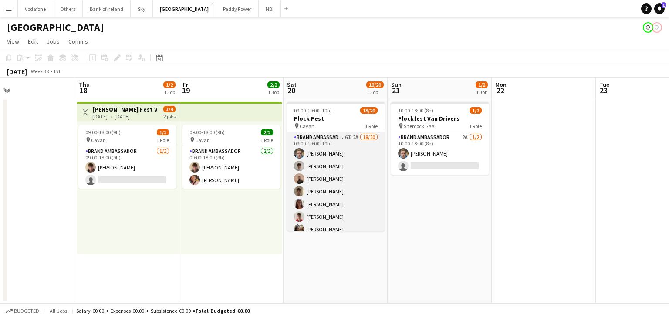
click at [332, 156] on app-card-role "Brand Ambassador 6I 2A 18/20 09:00-19:00 (10h) [PERSON_NAME] [PERSON_NAME] [PER…" at bounding box center [336, 267] width 98 height 270
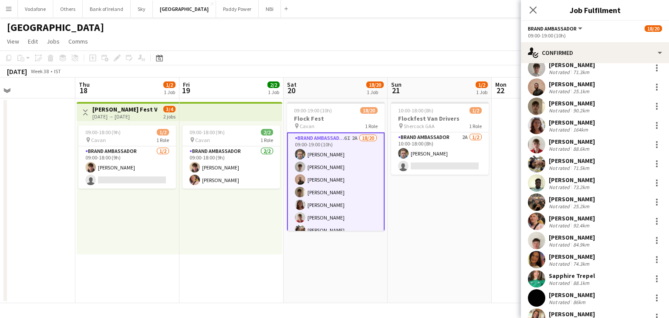
scroll to position [42, 0]
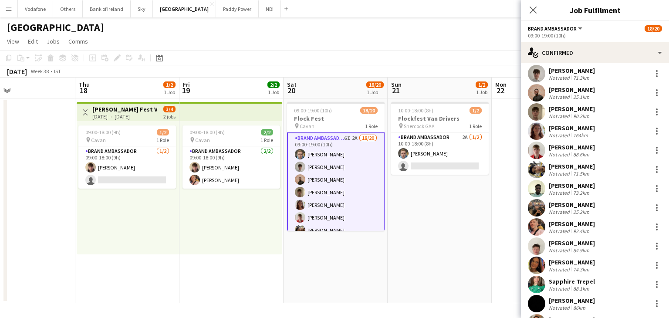
click at [543, 85] on div at bounding box center [536, 92] width 17 height 17
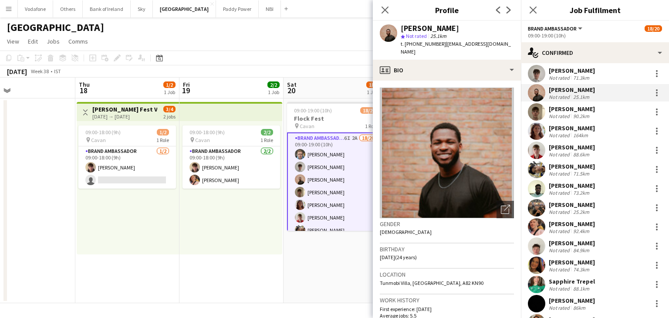
drag, startPoint x: 468, startPoint y: 28, endPoint x: 440, endPoint y: 28, distance: 27.5
click at [440, 28] on div "[PERSON_NAME]" at bounding box center [430, 28] width 58 height 8
click at [471, 39] on div "star Not rated 25.1km" at bounding box center [457, 36] width 113 height 8
drag, startPoint x: 471, startPoint y: 29, endPoint x: 428, endPoint y: 27, distance: 42.3
click at [428, 27] on div "[PERSON_NAME]" at bounding box center [457, 28] width 113 height 8
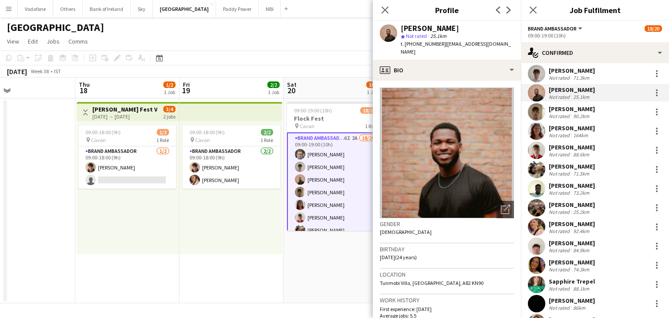
copy div "Ajetunmobi"
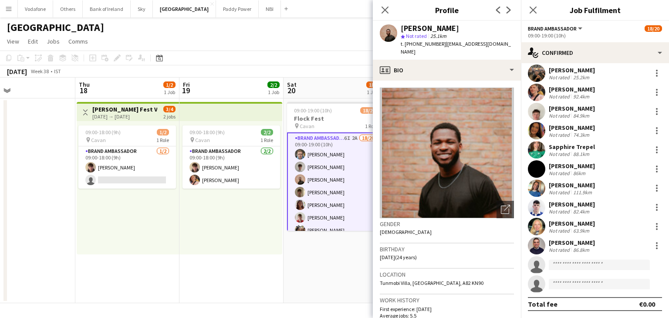
scroll to position [0, 0]
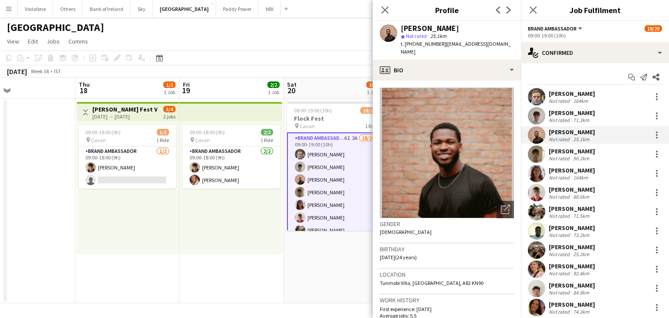
click at [540, 144] on div "[PERSON_NAME] Not rated 164km [PERSON_NAME] Not rated 71.3km [PERSON_NAME] Not …" at bounding box center [595, 279] width 148 height 382
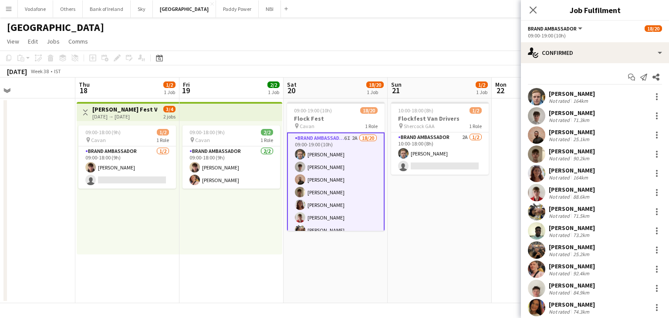
click at [539, 98] on app-user-avatar at bounding box center [536, 96] width 17 height 17
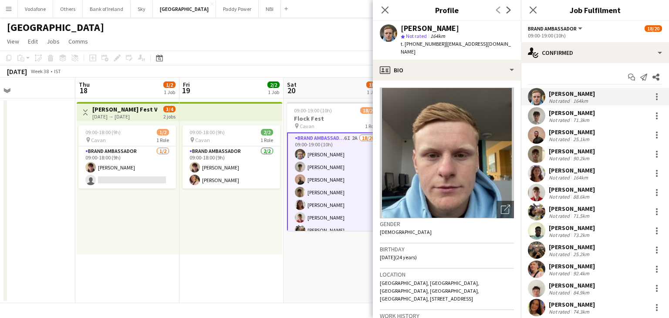
drag, startPoint x: 461, startPoint y: 27, endPoint x: 434, endPoint y: 27, distance: 26.6
click at [434, 27] on div "[PERSON_NAME]" at bounding box center [457, 28] width 113 height 8
copy div "Morycki"
click at [537, 168] on app-user-avatar at bounding box center [536, 173] width 17 height 17
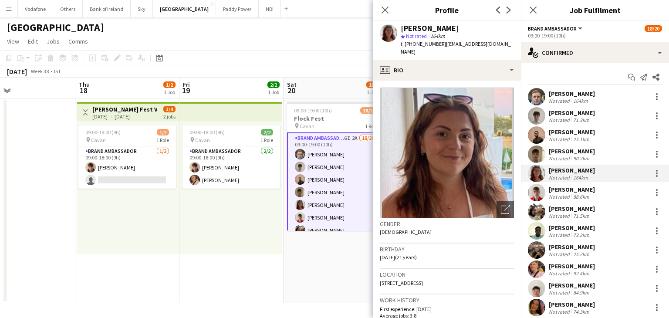
drag, startPoint x: 457, startPoint y: 27, endPoint x: 427, endPoint y: 30, distance: 30.3
click at [427, 30] on div "[PERSON_NAME]" at bounding box center [457, 28] width 113 height 8
copy div "Morycka"
click at [342, 291] on app-date-cell "09:00-19:00 (10h) 18/20 Flock Fest pin Cavan 1 Role Brand Ambassador 6I 2A 18/2…" at bounding box center [336, 200] width 104 height 205
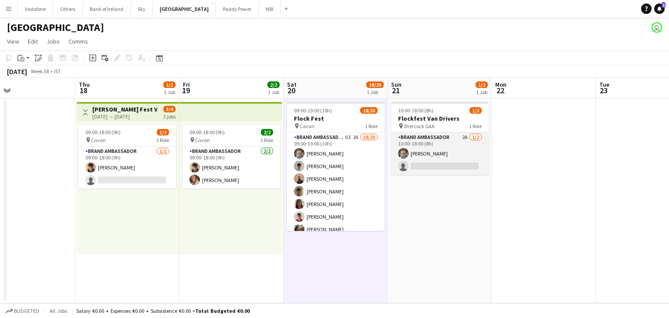
click at [452, 167] on app-card-role "Brand Ambassador 2A [DATE] 10:00-18:00 (8h) [PERSON_NAME] single-neutral-actions" at bounding box center [440, 153] width 98 height 42
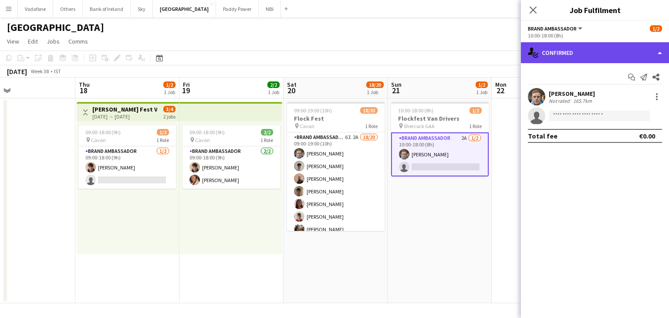
click at [555, 59] on div "single-neutral-actions-check-2 Confirmed" at bounding box center [595, 52] width 148 height 21
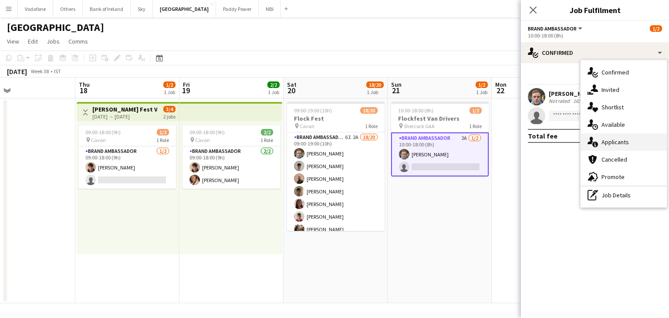
click at [607, 140] on div "single-neutral-actions-information Applicants" at bounding box center [624, 141] width 86 height 17
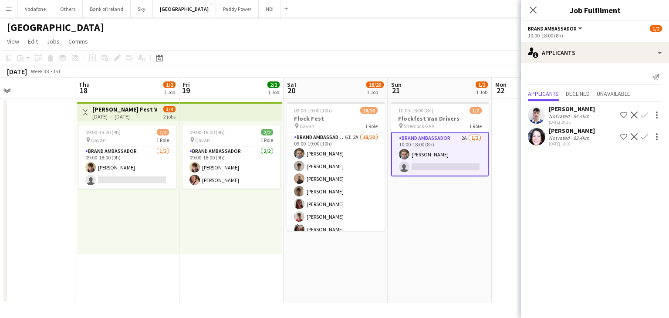
click at [471, 201] on app-date-cell "10:00-18:00 (8h) 1/2 Flockfest Van Drivers pin Shercock GAA 1 Role Brand Ambass…" at bounding box center [440, 200] width 104 height 205
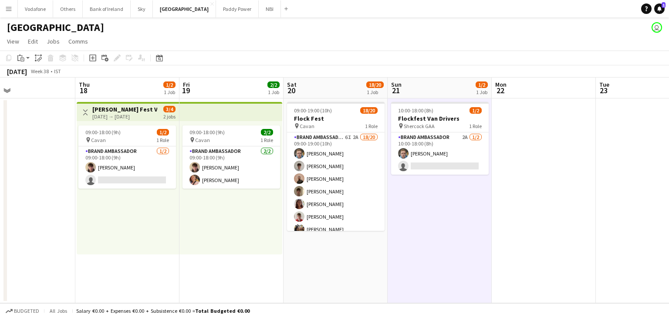
click at [70, 173] on app-date-cell at bounding box center [23, 200] width 104 height 205
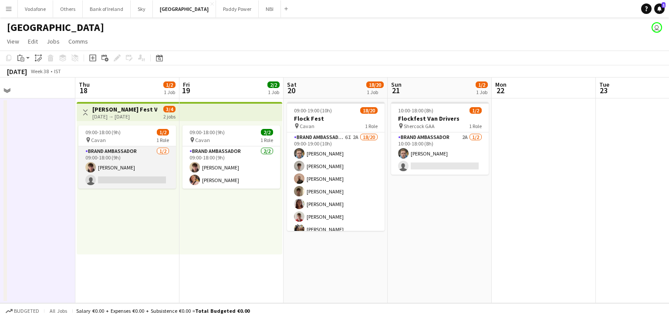
click at [99, 172] on app-card-role "Brand Ambassador [DATE] 09:00-18:00 (9h) [PERSON_NAME] single-neutral-actions" at bounding box center [127, 167] width 98 height 42
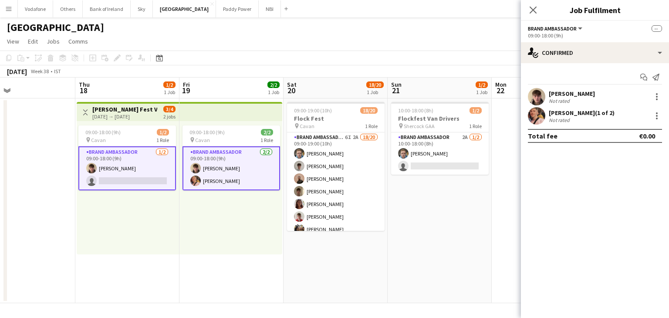
click at [542, 114] on app-user-avatar at bounding box center [536, 115] width 17 height 17
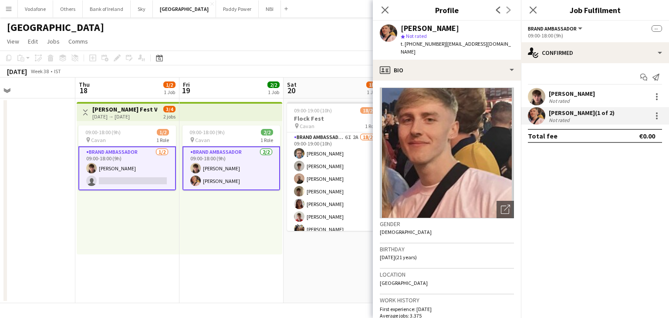
click at [333, 255] on app-date-cell "09:00-19:00 (10h) 18/20 Flock Fest pin Cavan 1 Role Brand Ambassador 6I 2A 18/2…" at bounding box center [336, 200] width 104 height 205
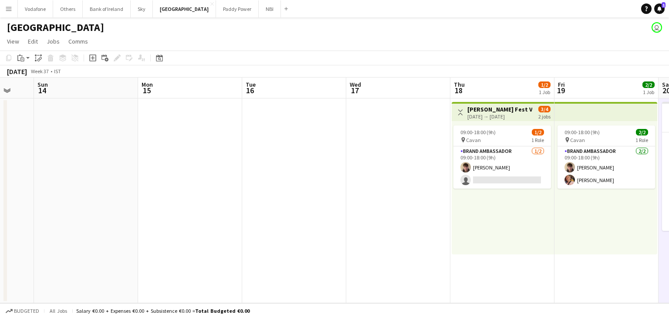
scroll to position [0, 278]
